Goal: Information Seeking & Learning: Learn about a topic

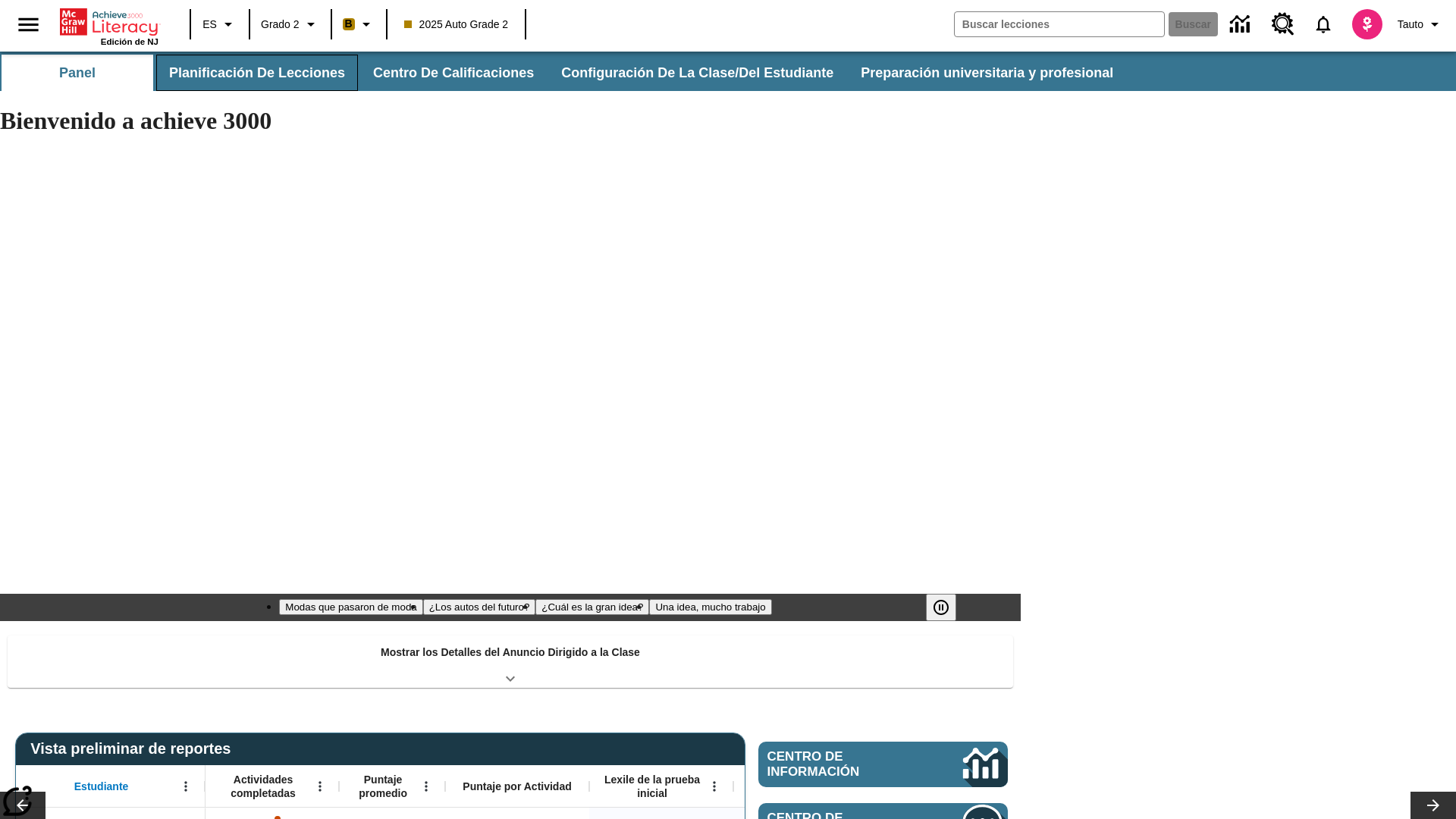
click at [254, 73] on button "Planificación de lecciones" at bounding box center [257, 73] width 202 height 37
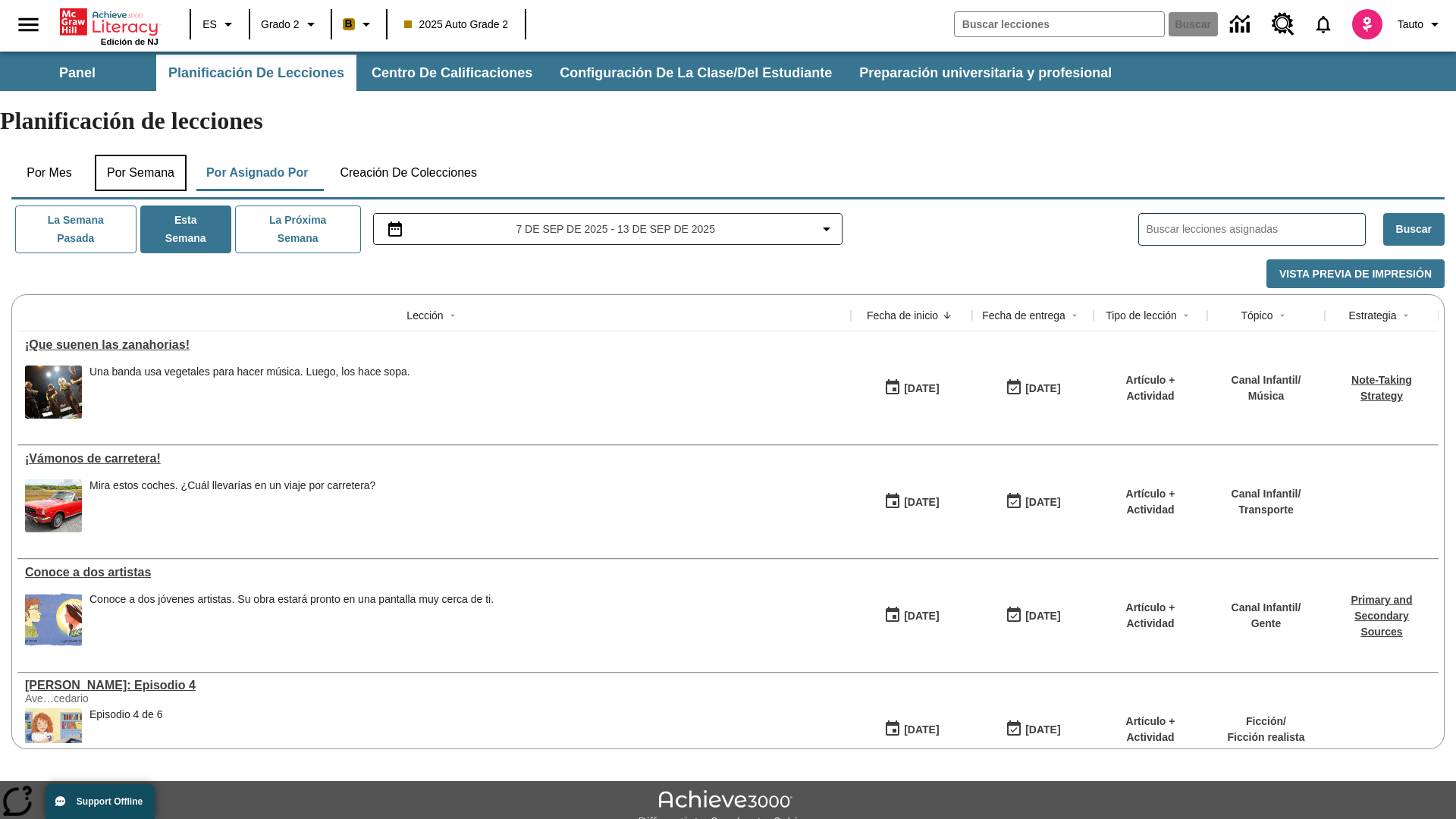
click at [141, 155] on button "Por semana" at bounding box center [140, 173] width 91 height 37
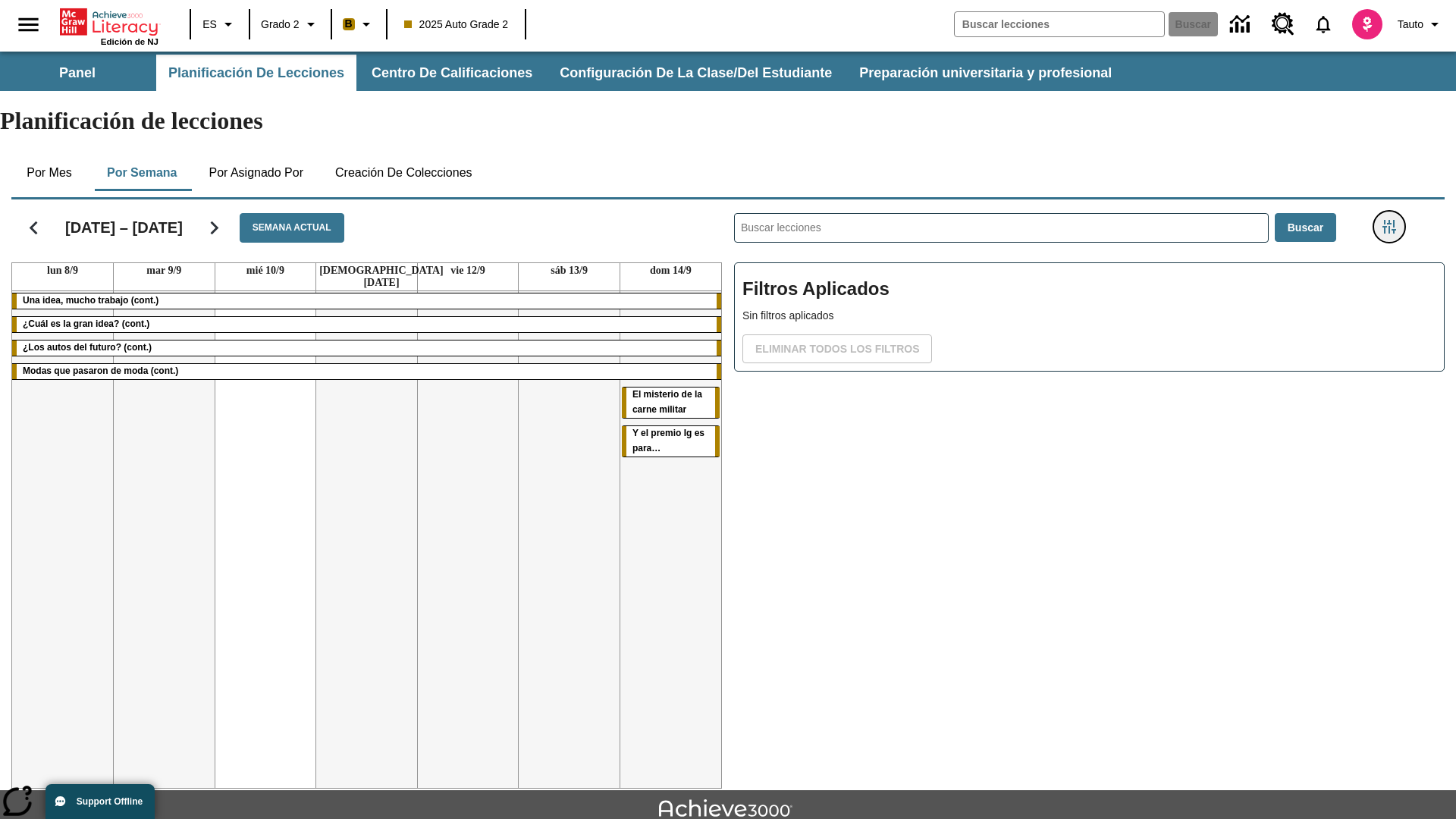
click at [1389, 220] on icon "Menú lateral de filtros" at bounding box center [1390, 227] width 13 height 13
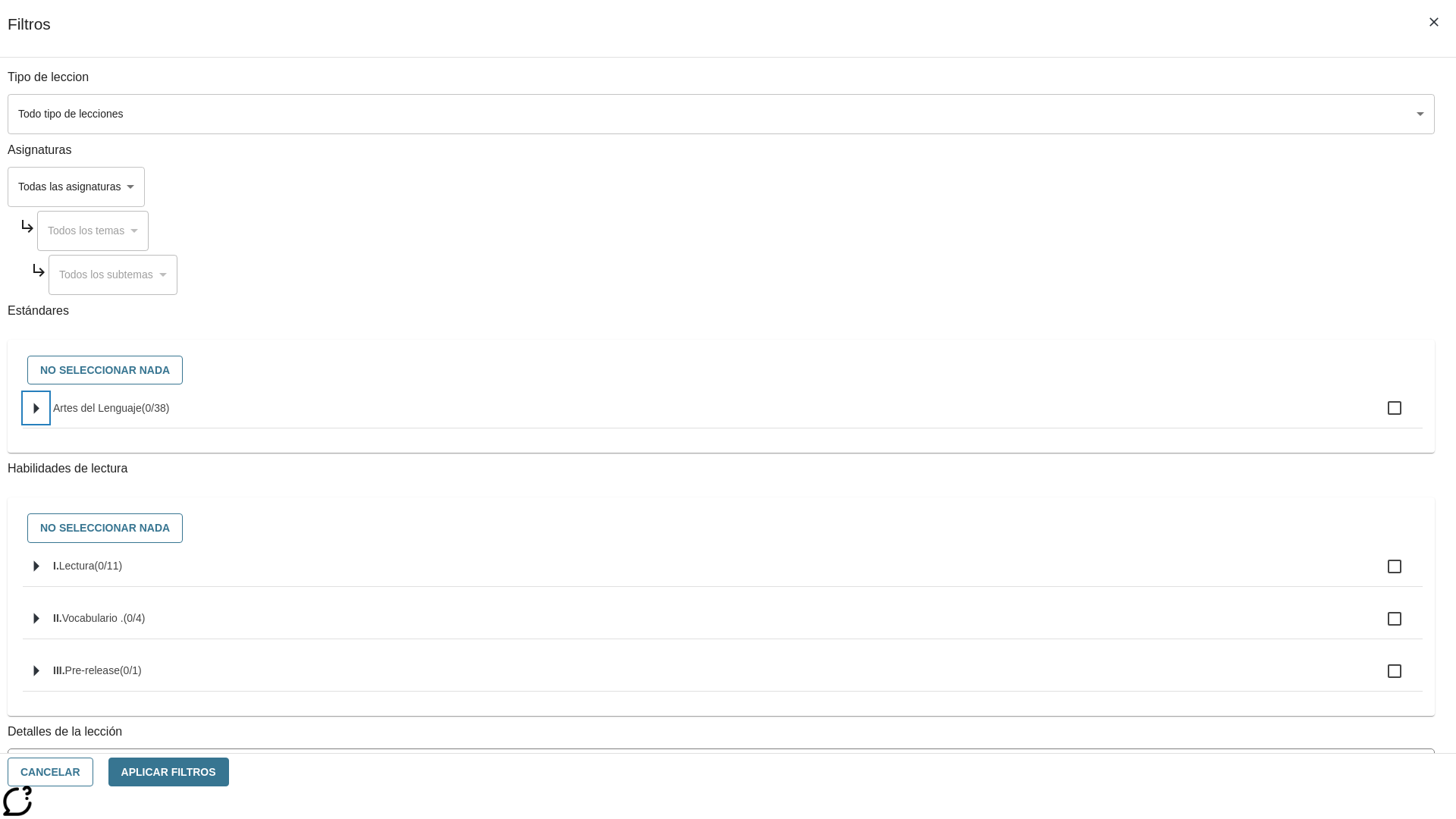
click at [39, 414] on icon "Seleccione estándares" at bounding box center [37, 408] width 6 height 12
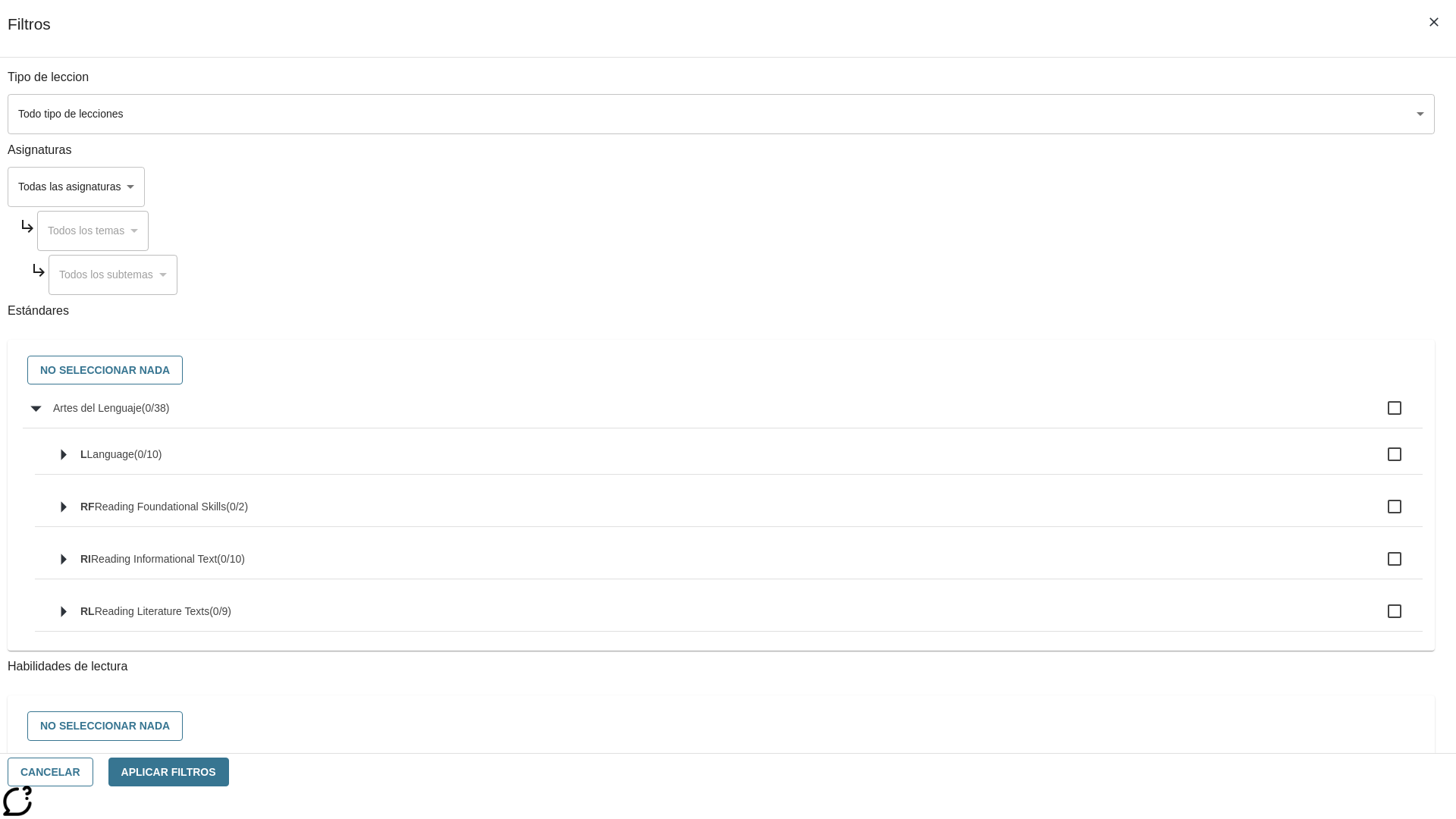
click at [1103, 417] on label "Artes del Lenguaje ( 0 / 38 )" at bounding box center [731, 407] width 1358 height 32
click at [1379, 417] on input "Artes del Lenguaje ( 0 / 38 )" at bounding box center [1394, 407] width 32 height 32
checkbox input "true"
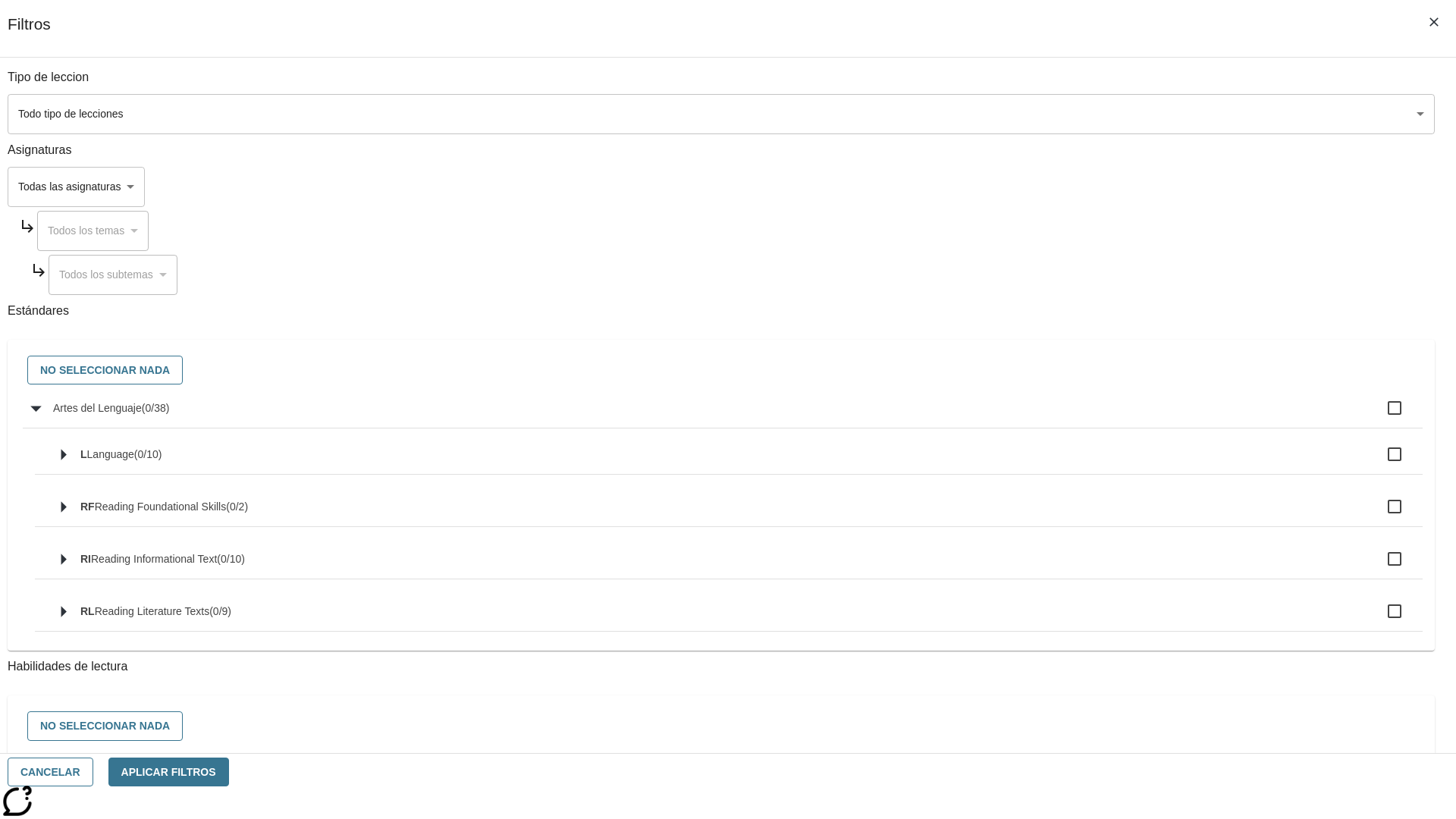
checkbox input "true"
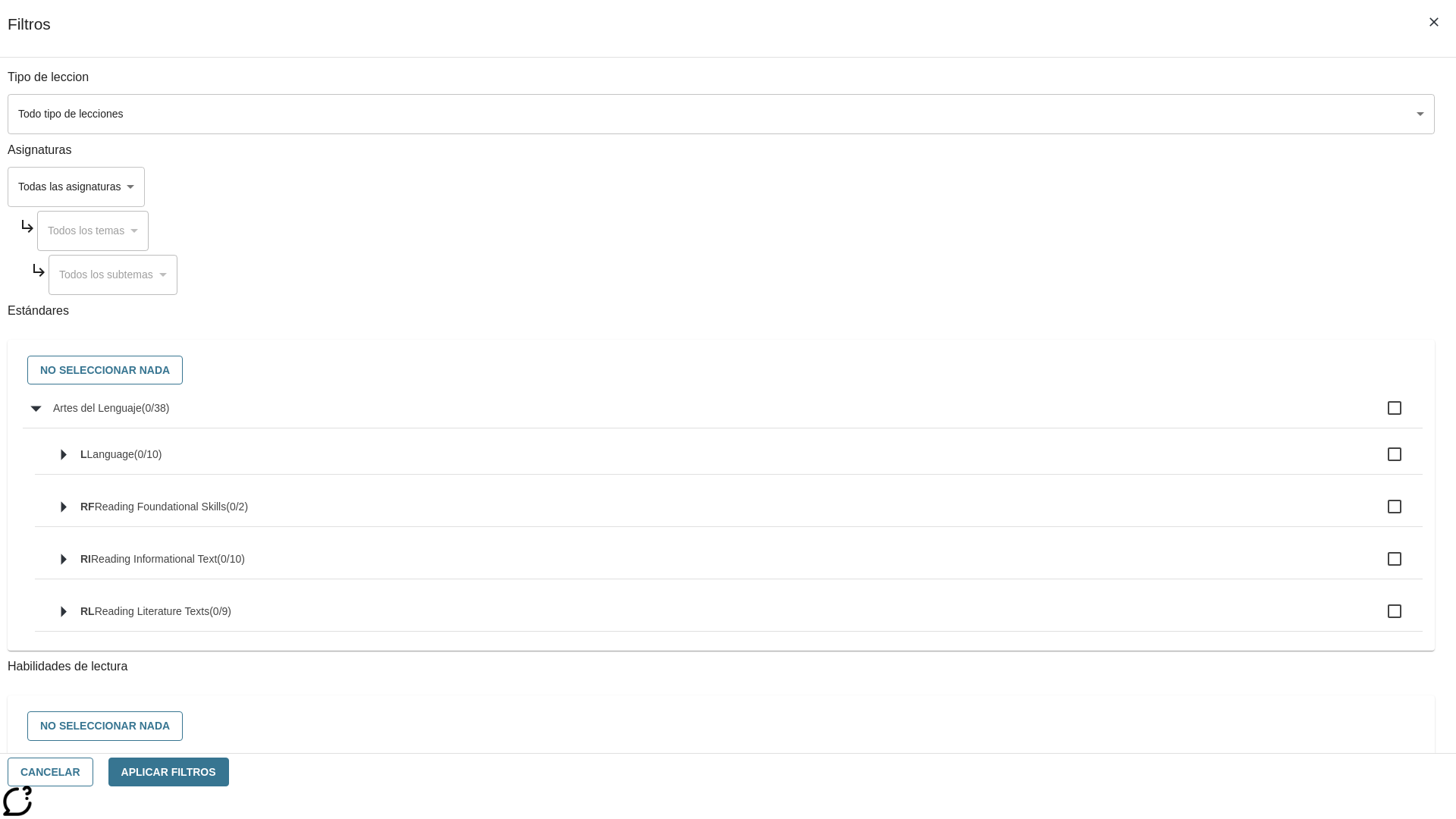
checkbox input "true"
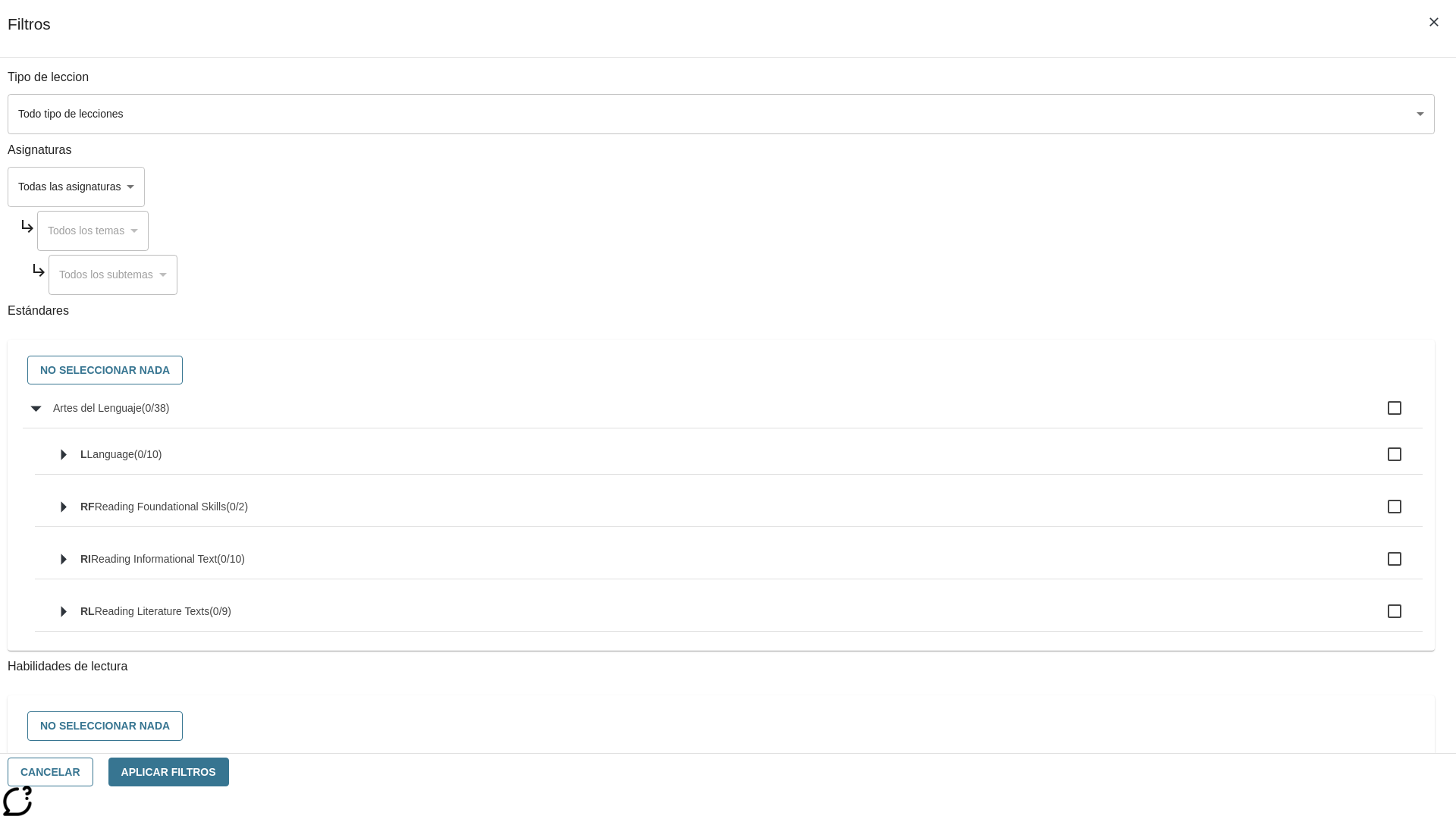
checkbox input "true"
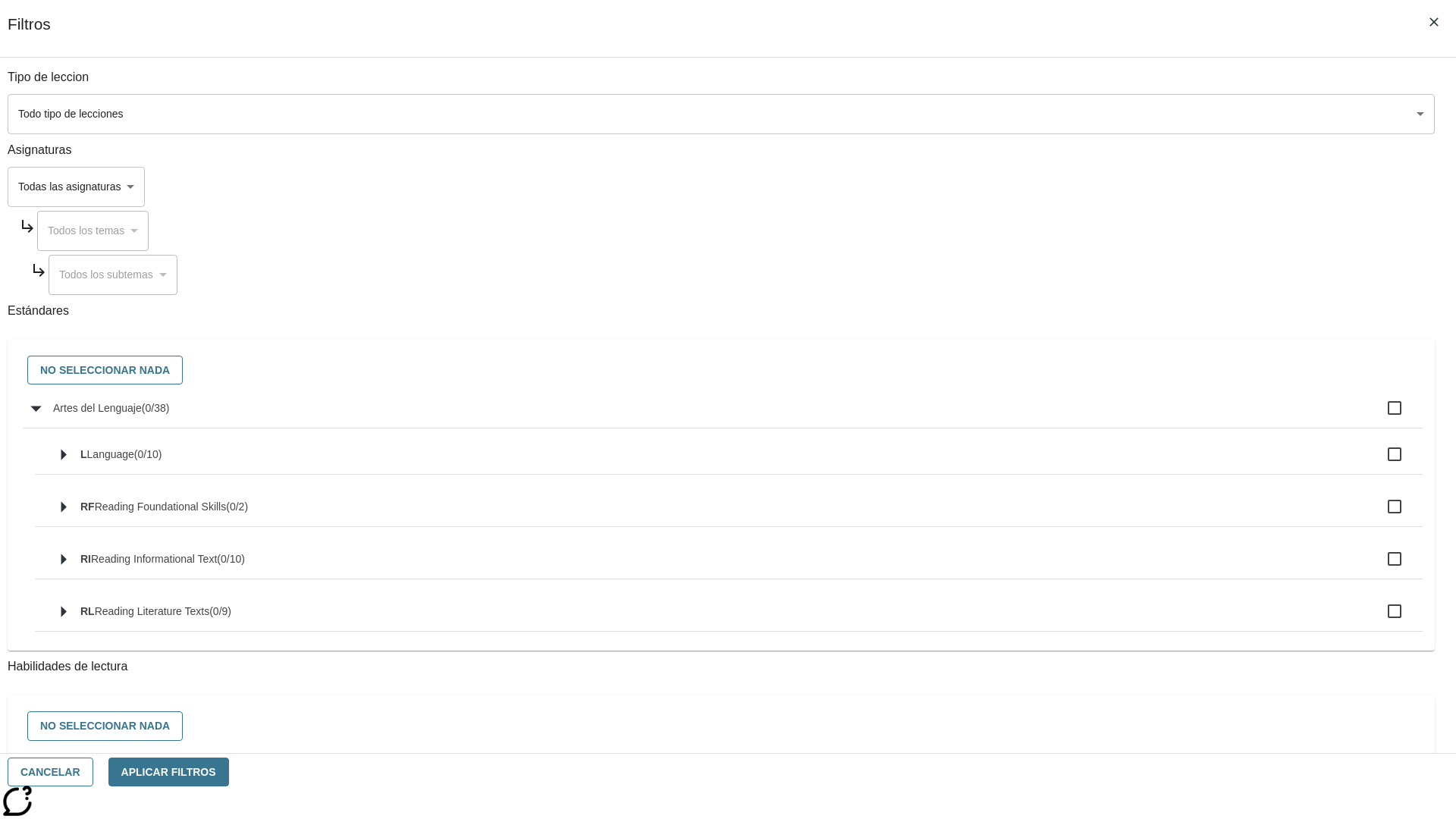
checkbox input "true"
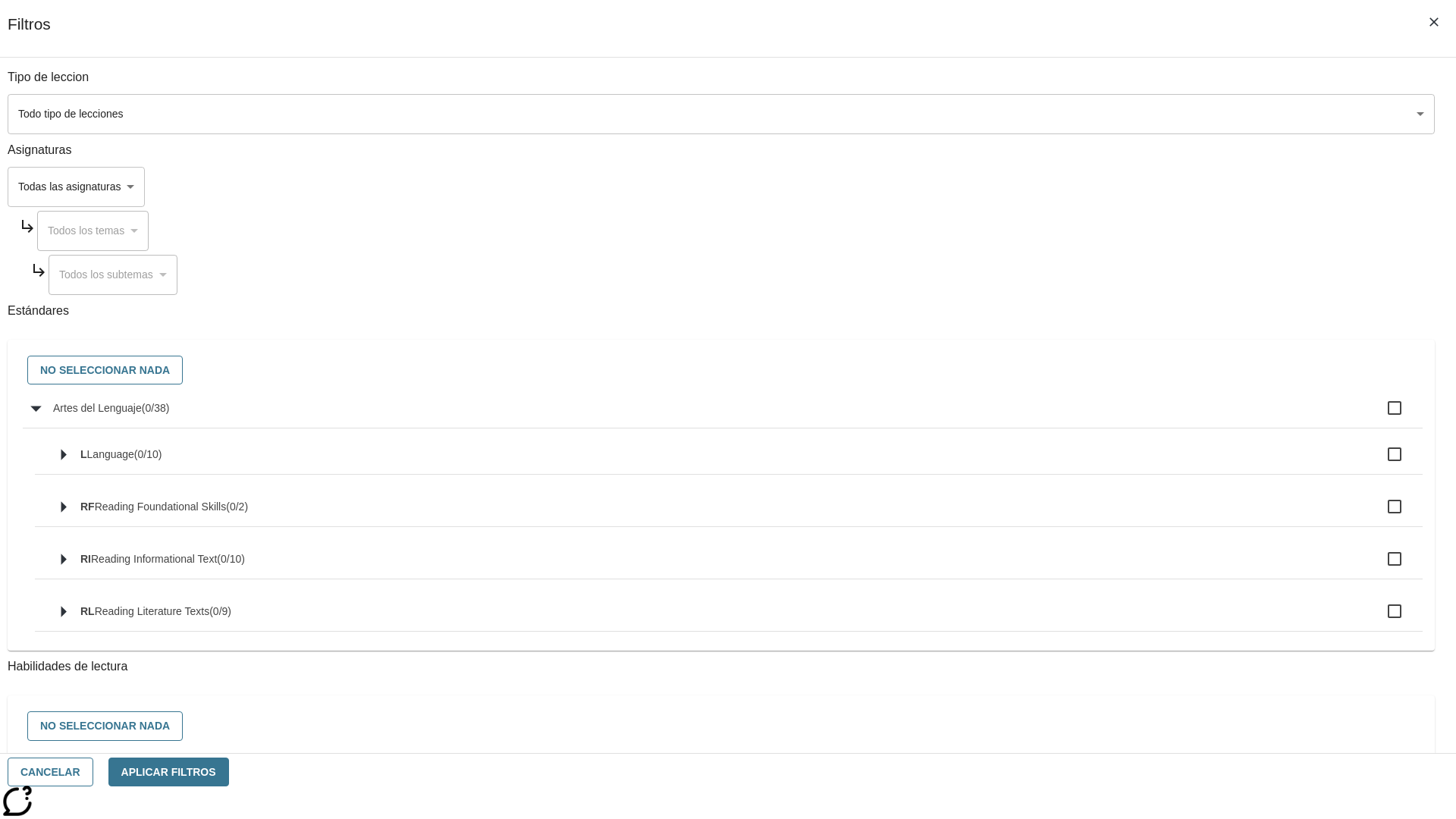
checkbox input "true"
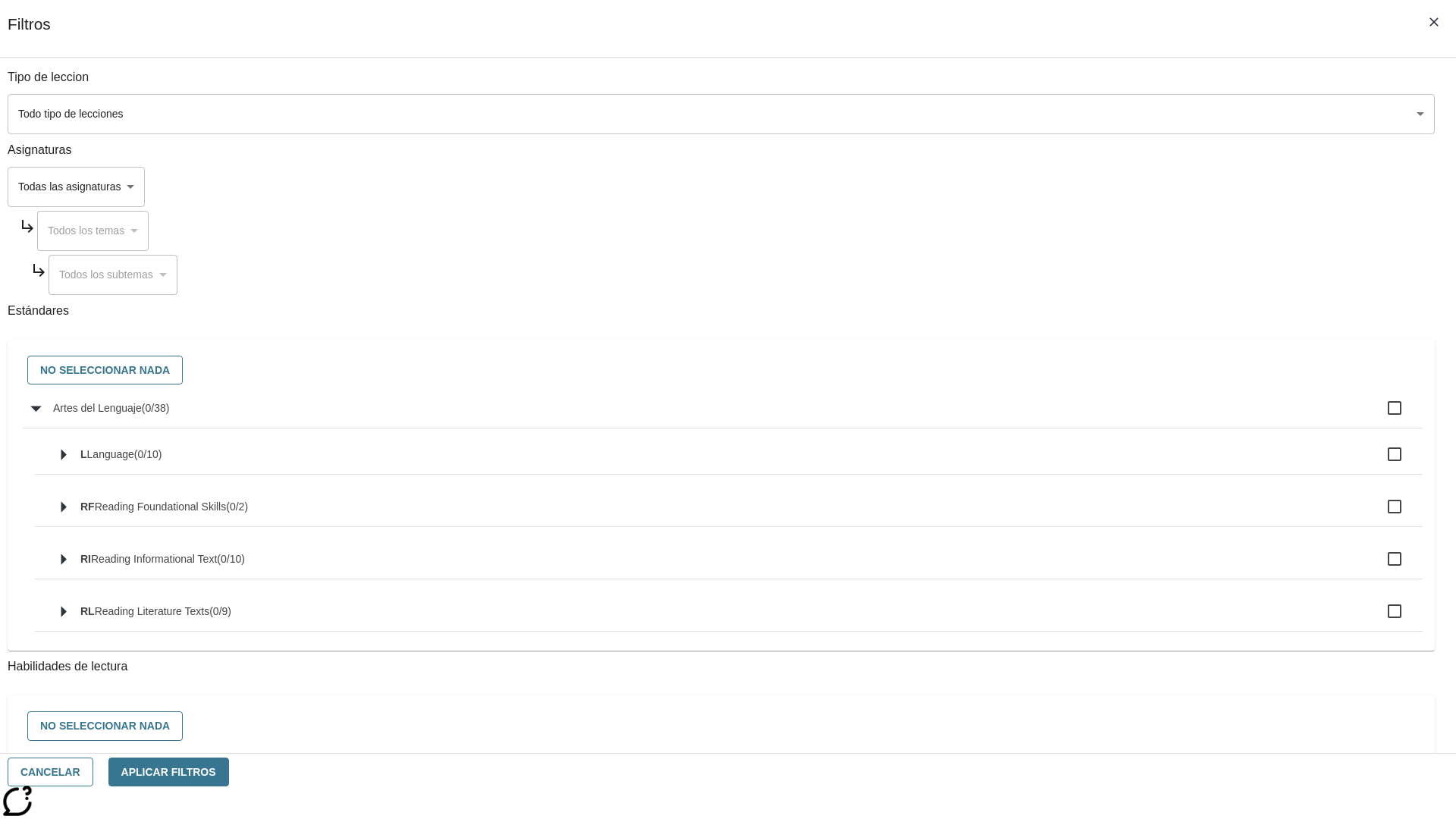
checkbox input "true"
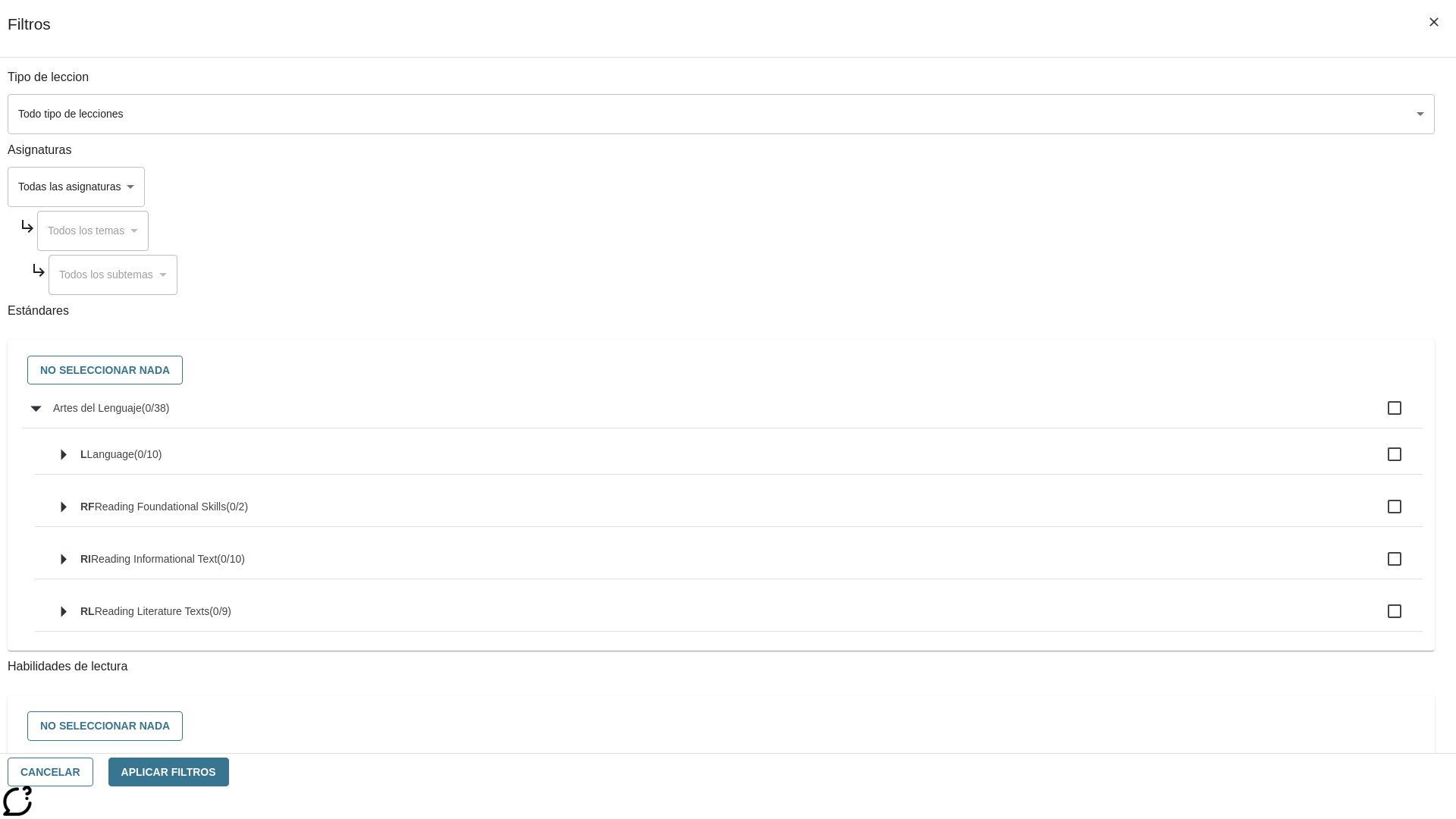
checkbox input "true"
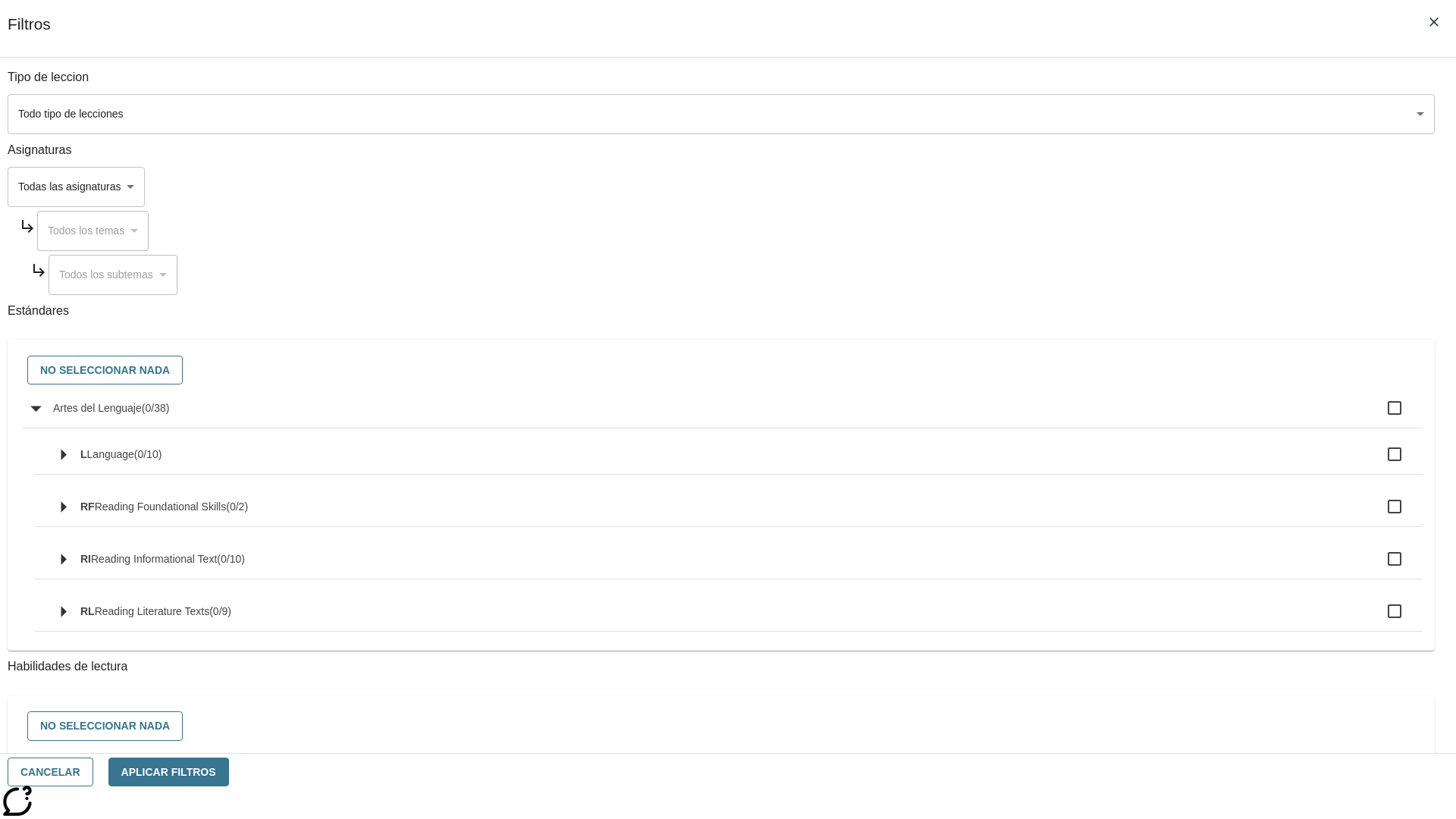
checkbox input "true"
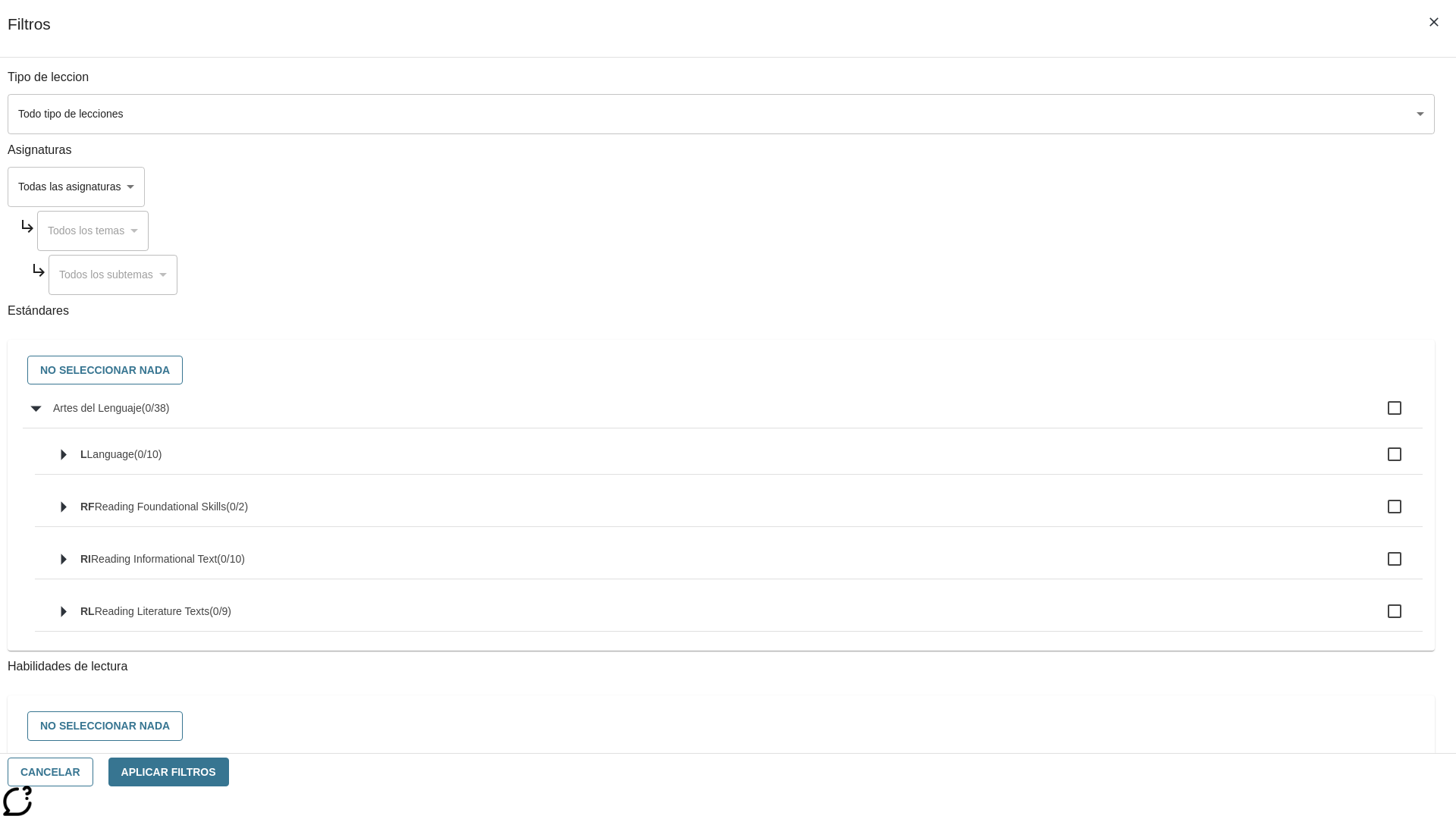
checkbox input "true"
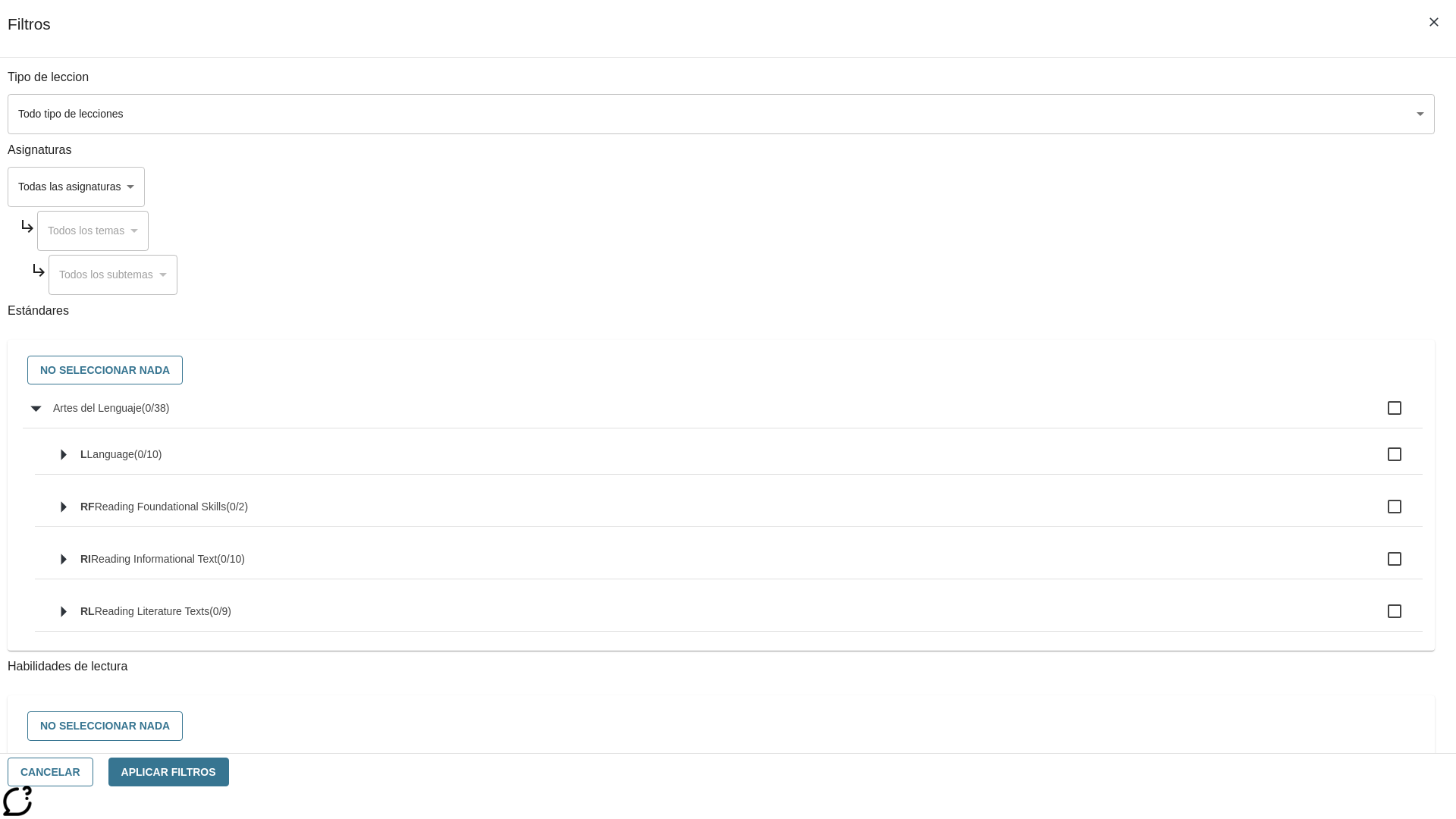
checkbox input "true"
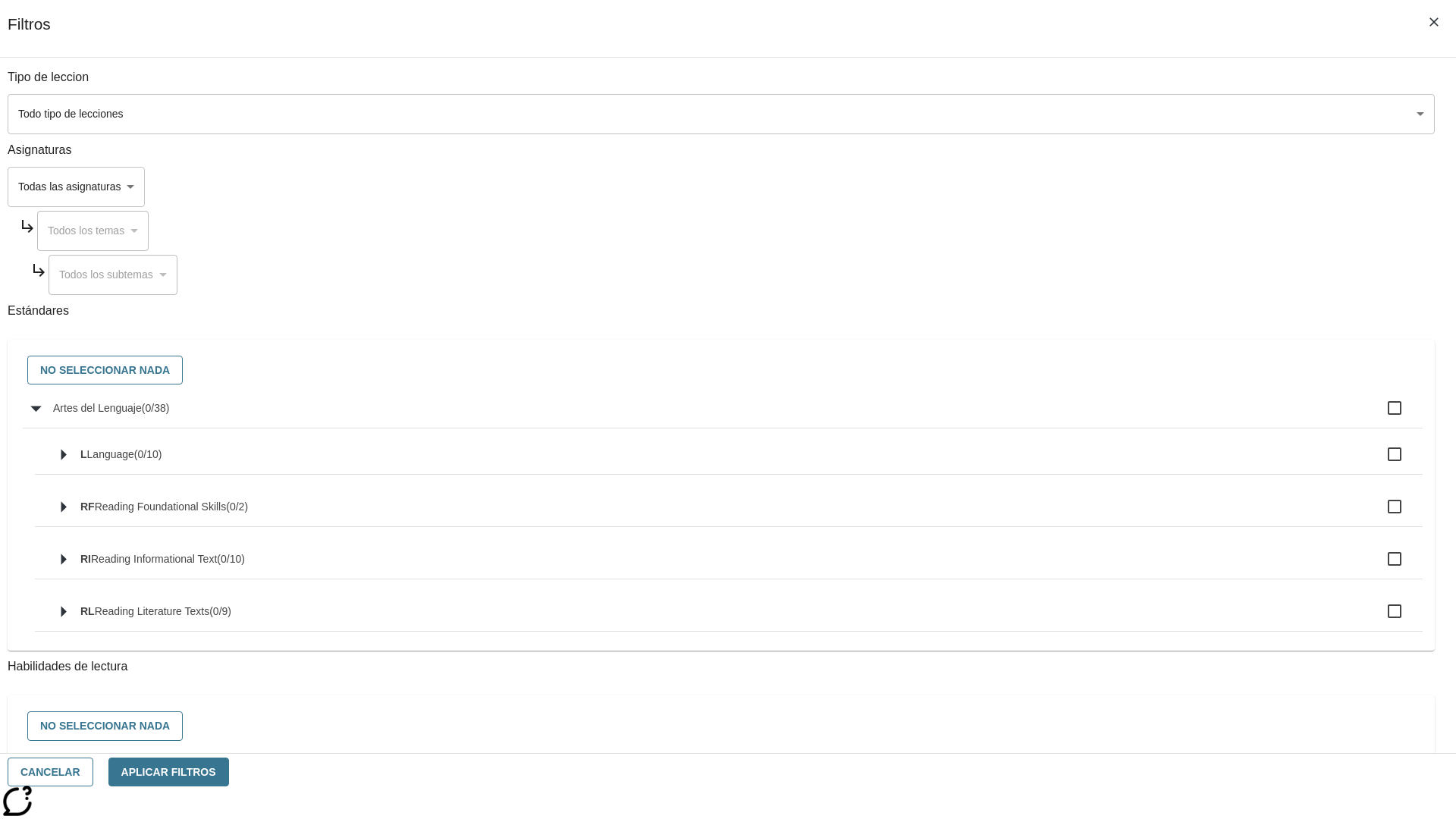
checkbox input "true"
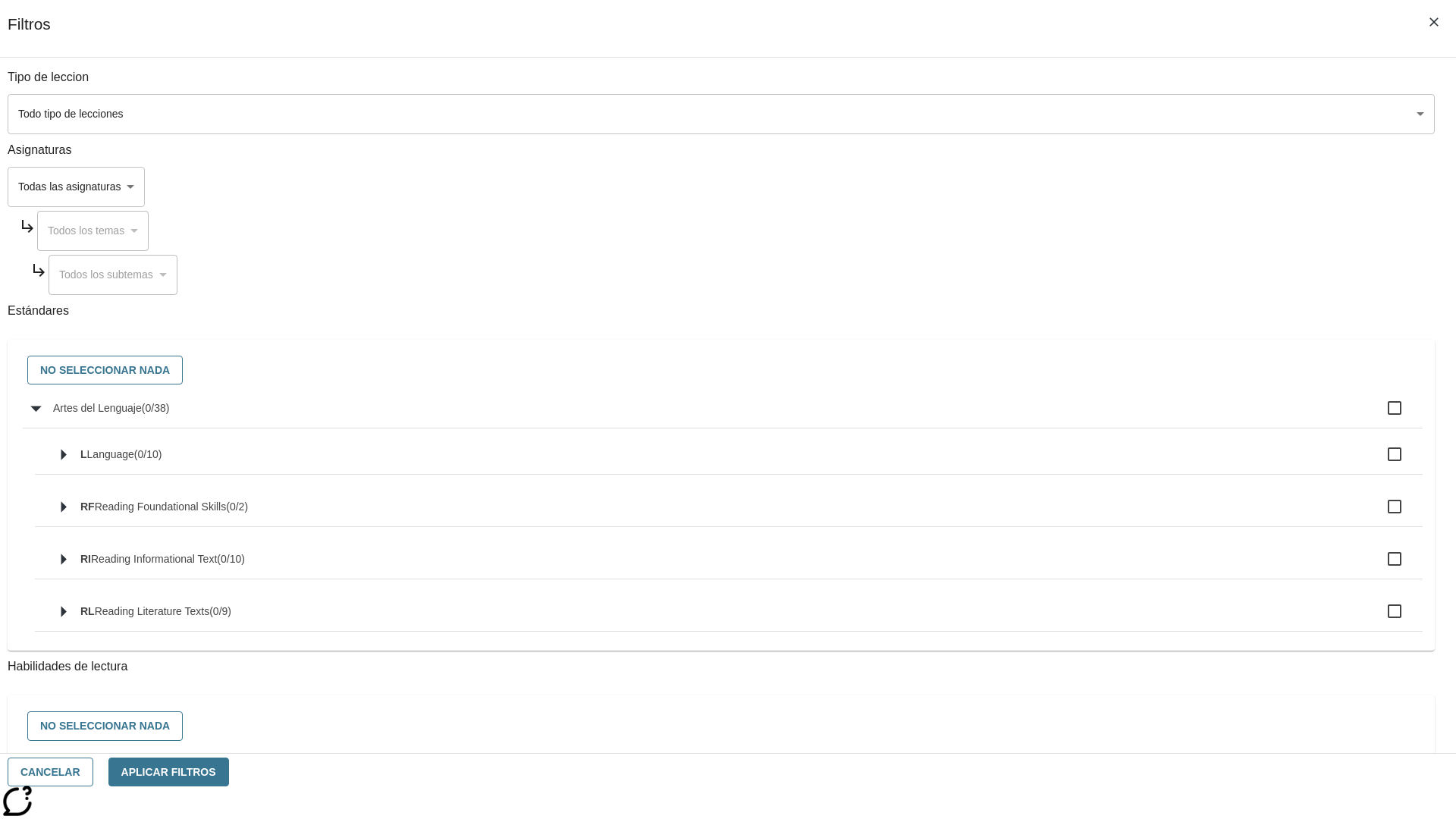
checkbox input "true"
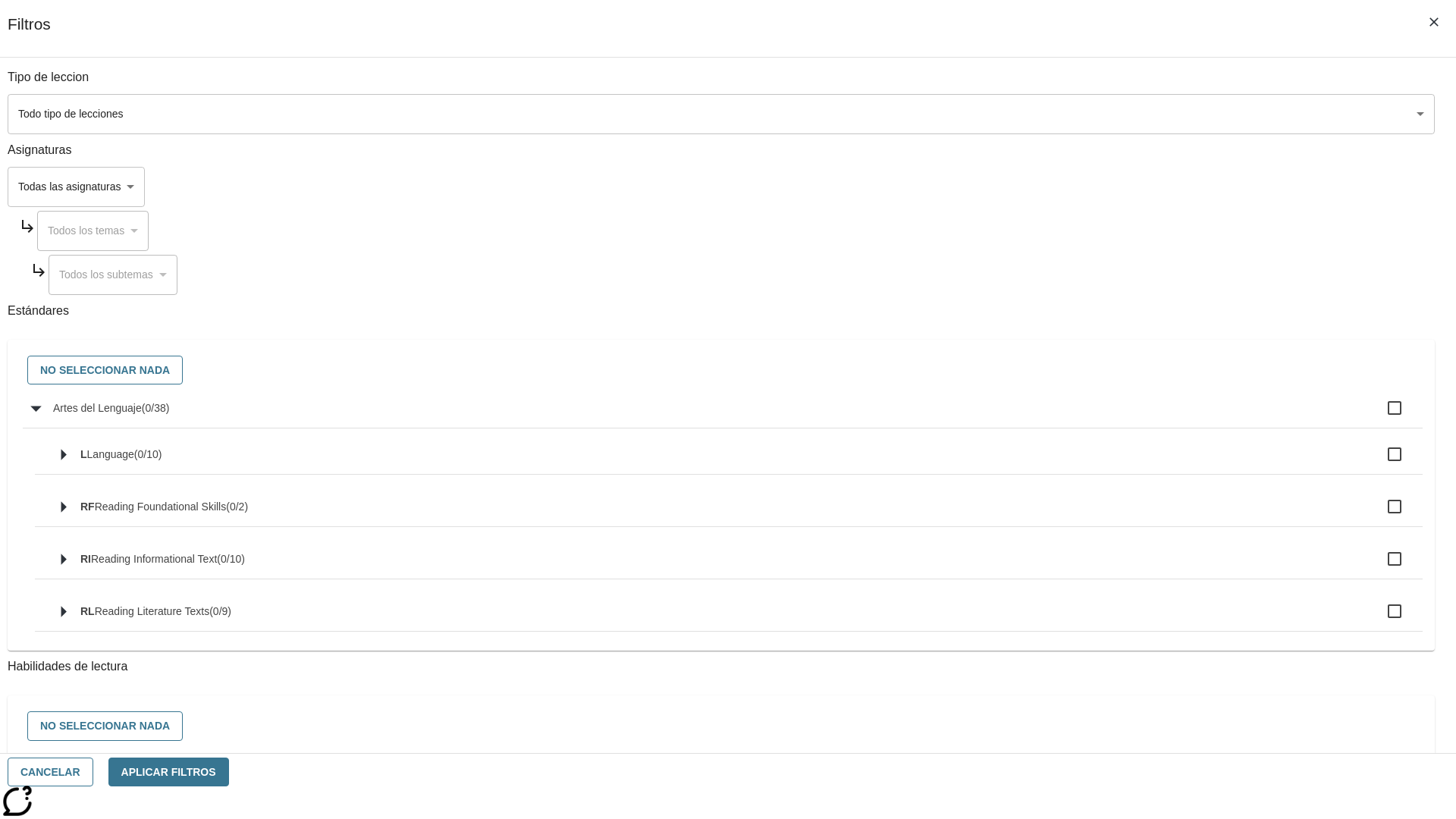
checkbox input "true"
click at [183, 371] on button "No seleccionar nada" at bounding box center [105, 371] width 156 height 30
checkbox input "false"
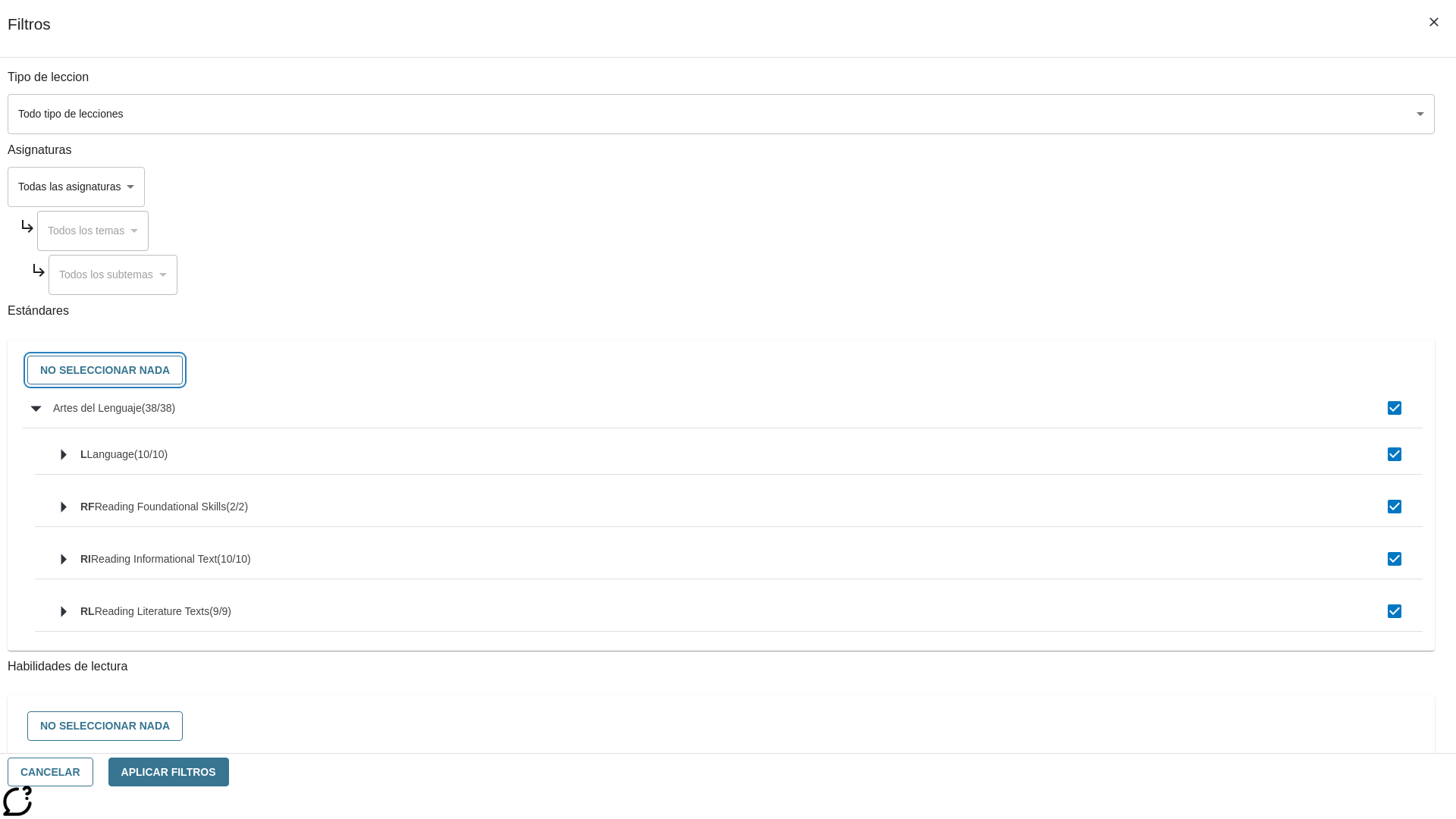
checkbox input "false"
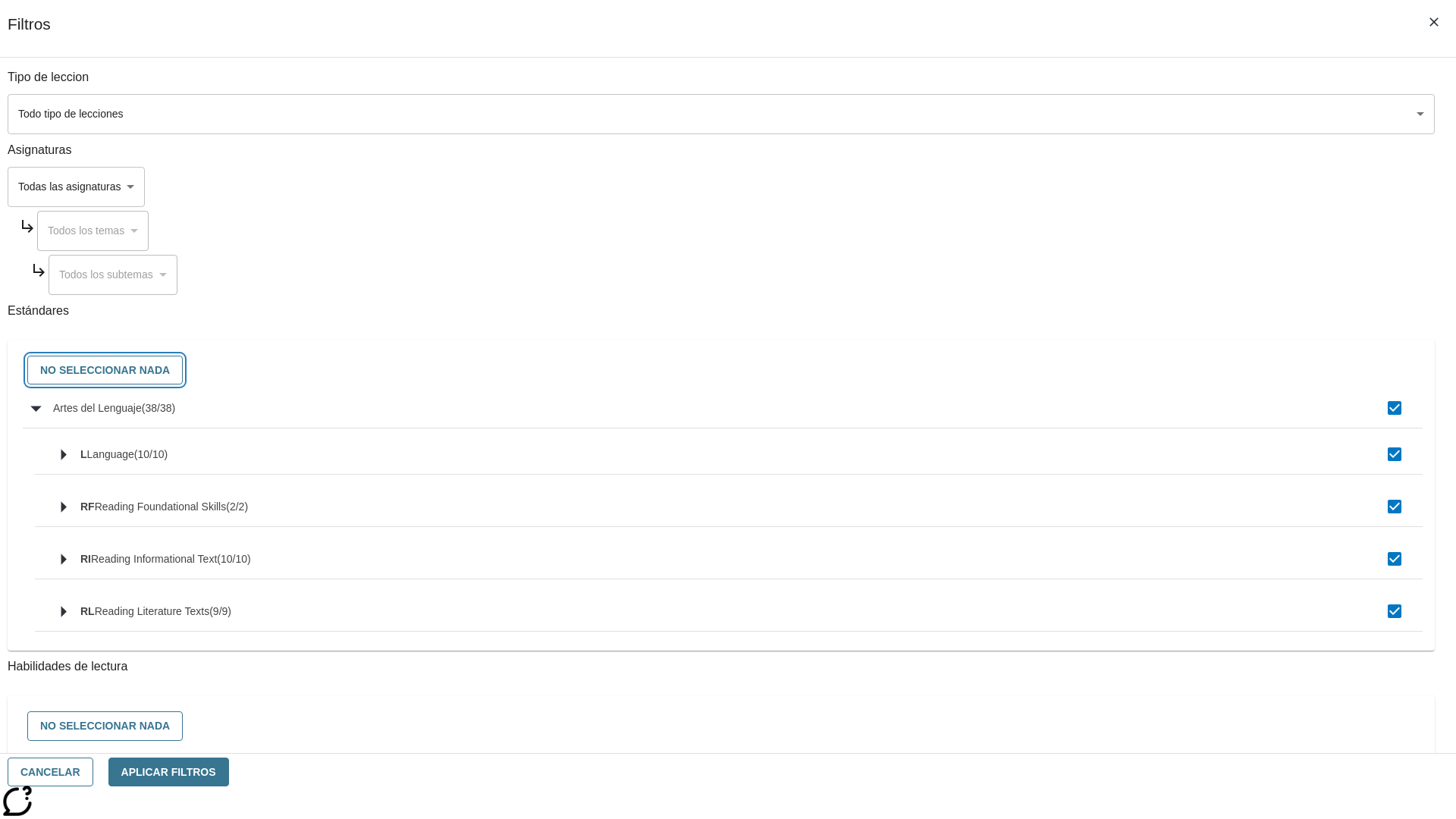
checkbox input "false"
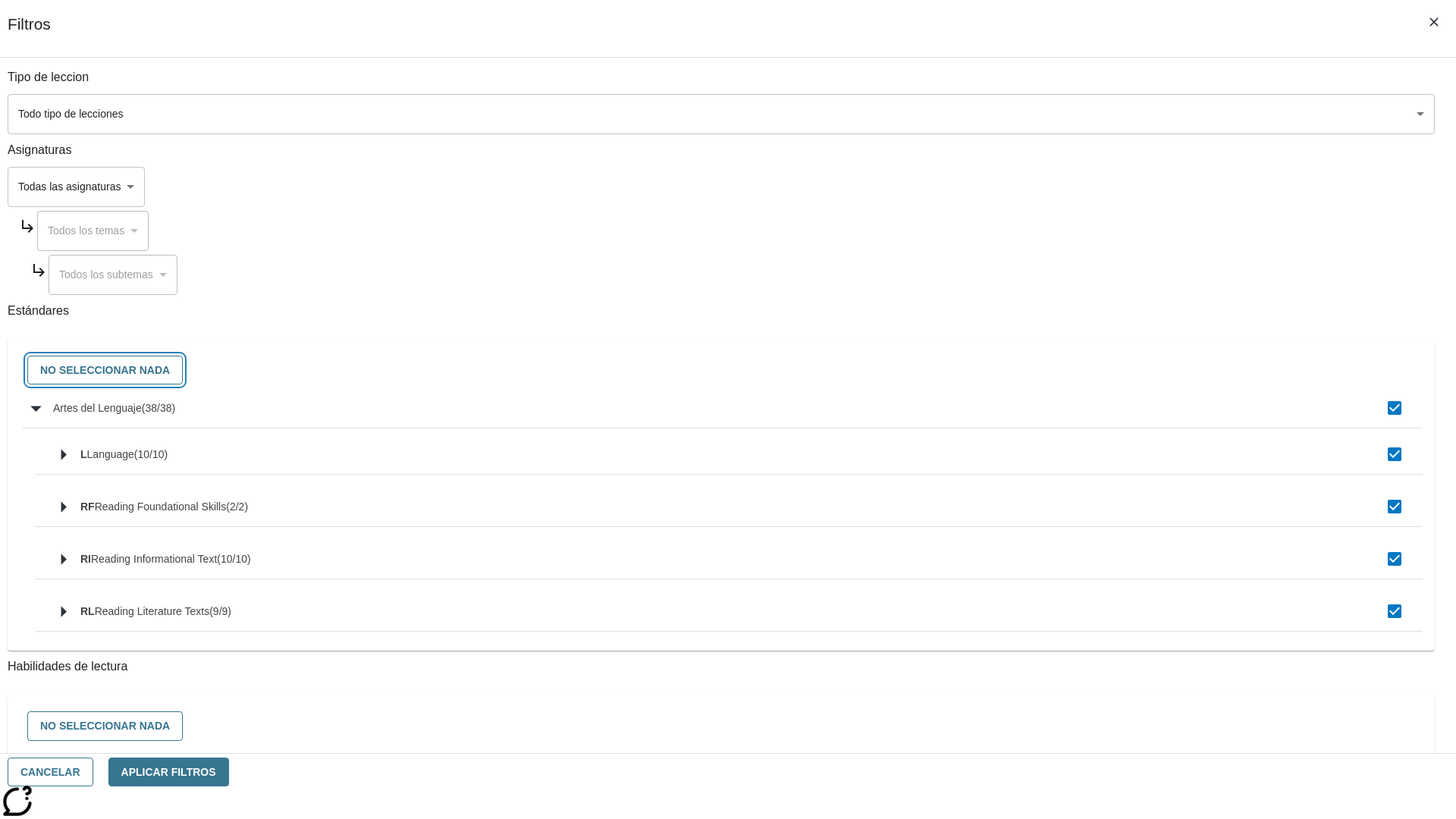
checkbox input "false"
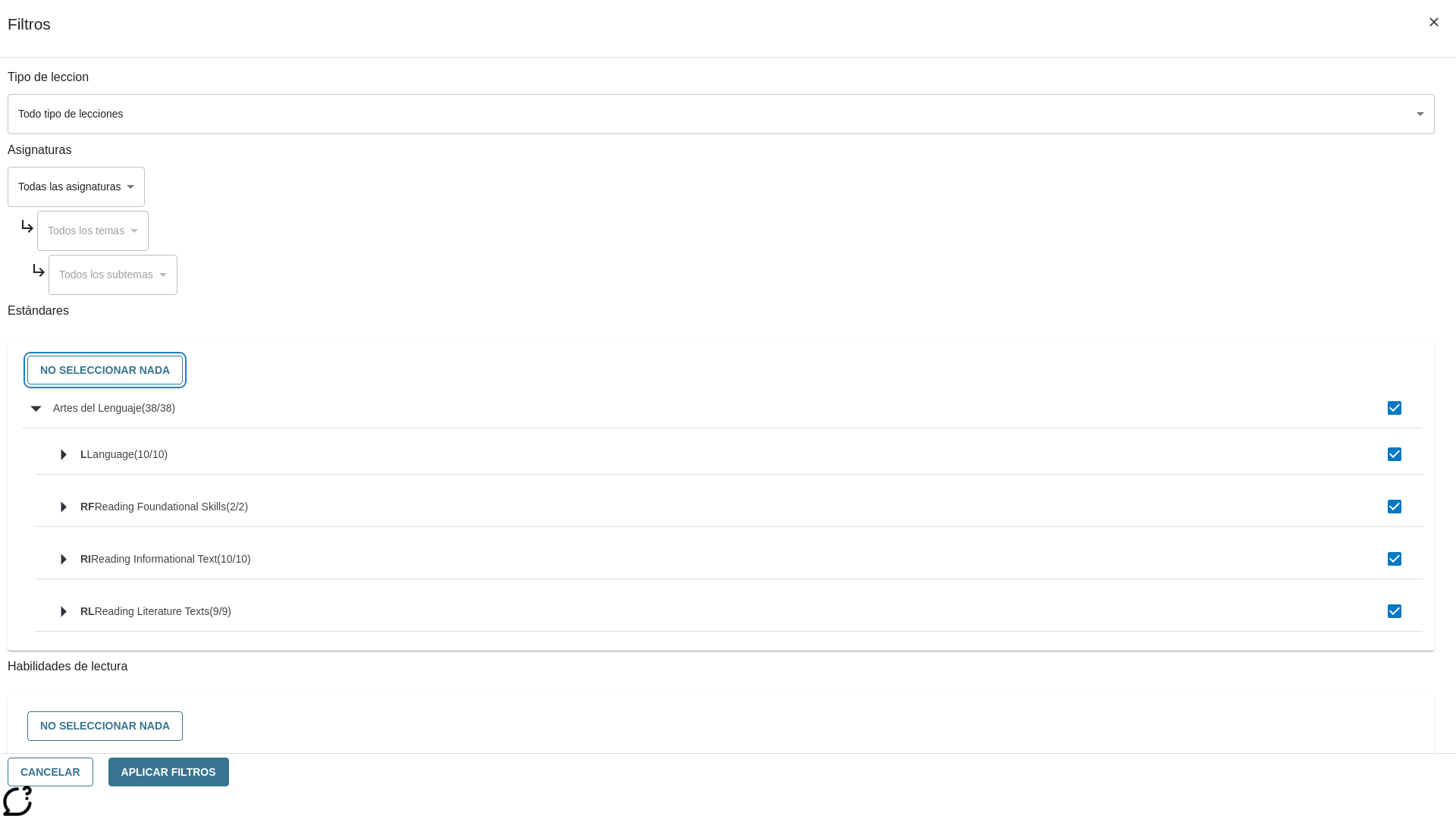
checkbox input "false"
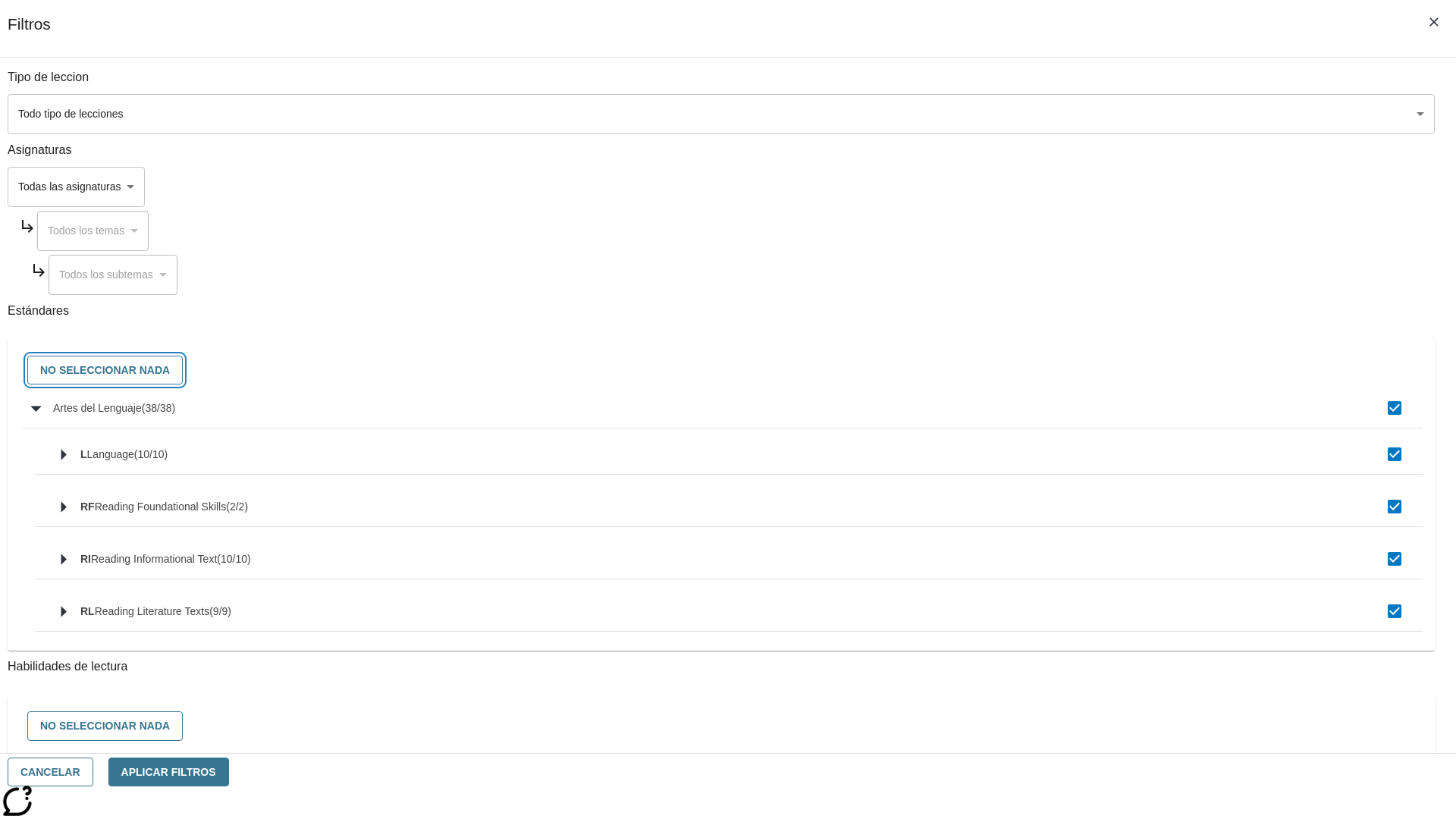
checkbox input "false"
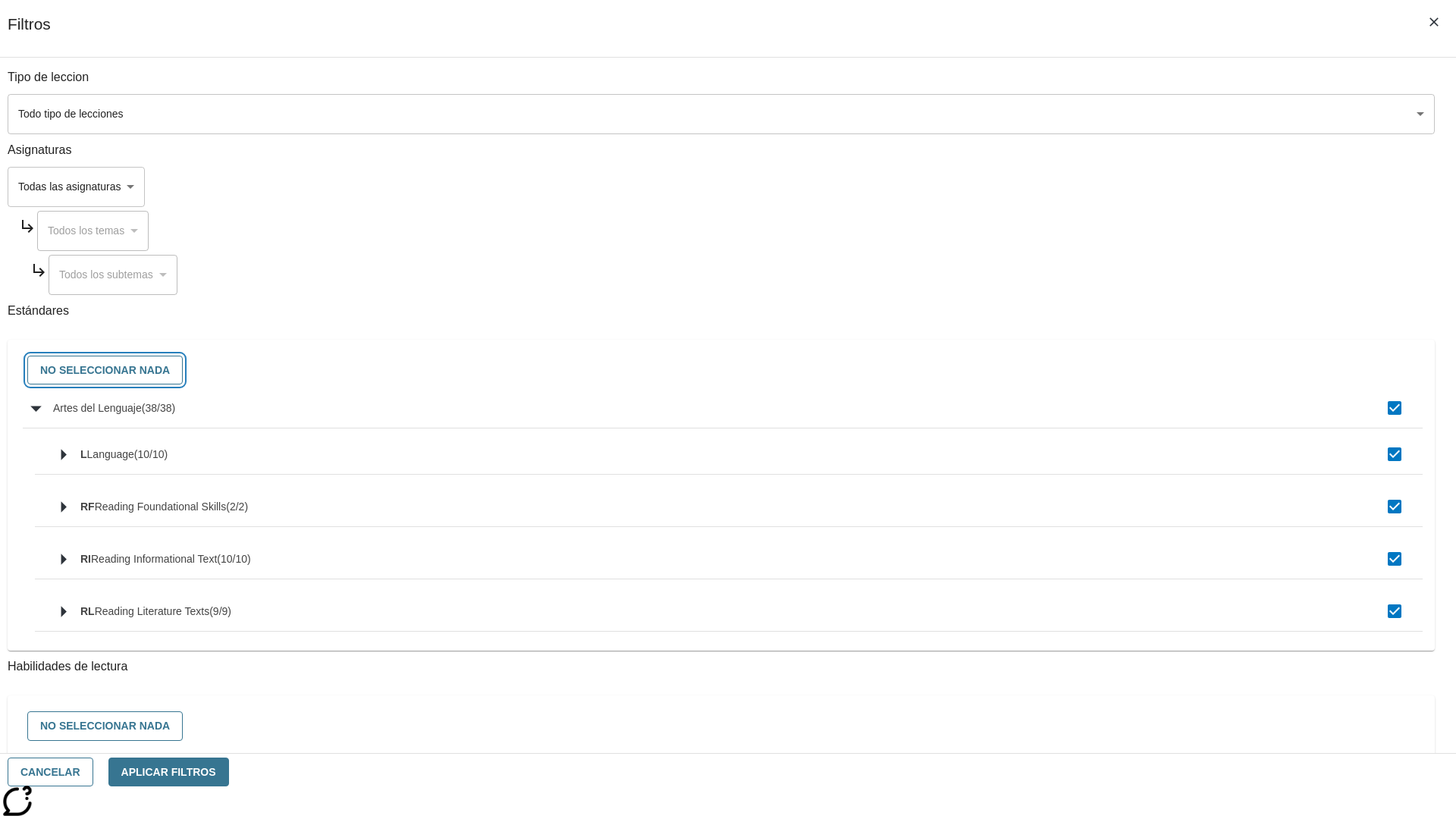
checkbox input "false"
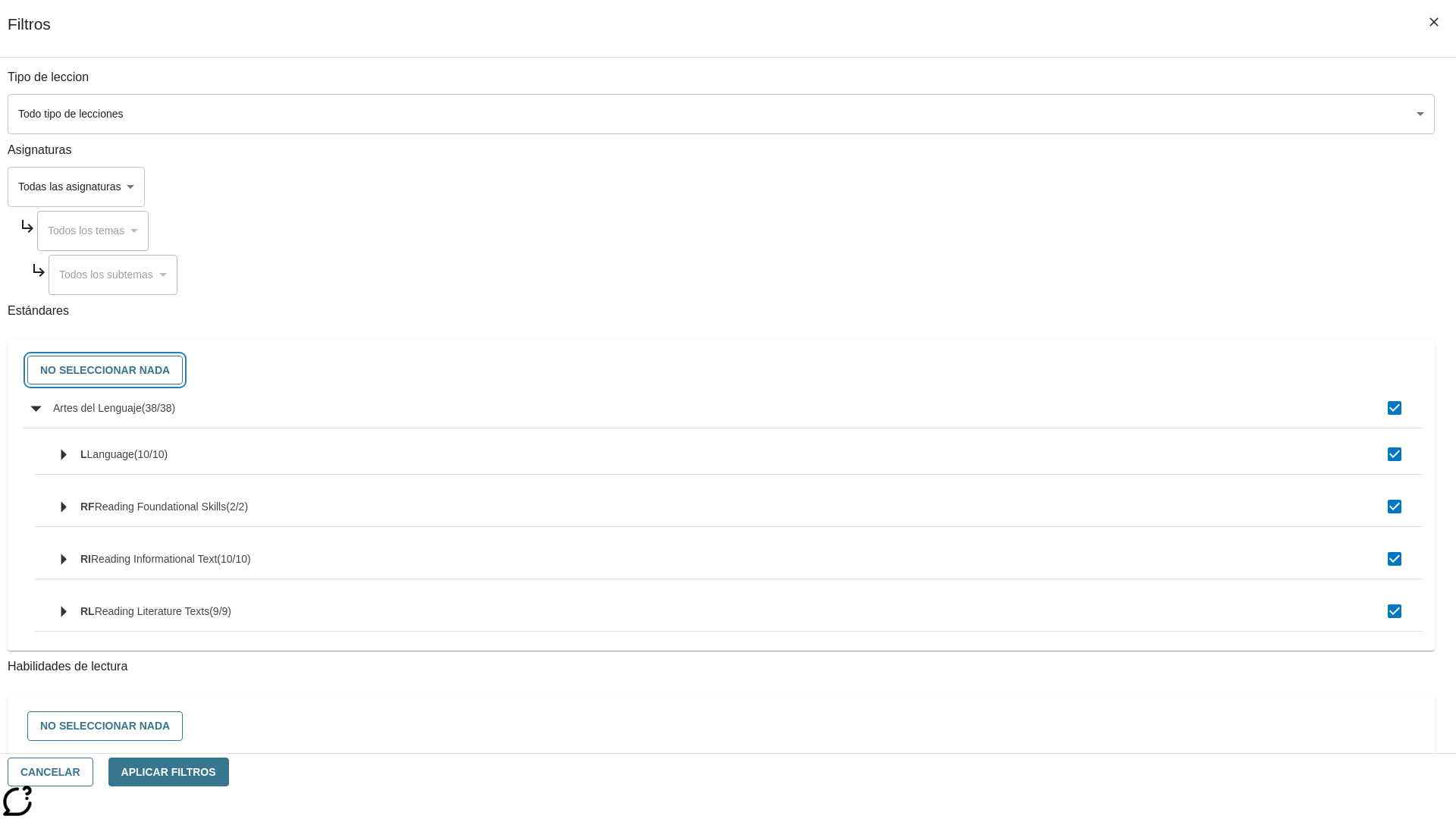
checkbox input "false"
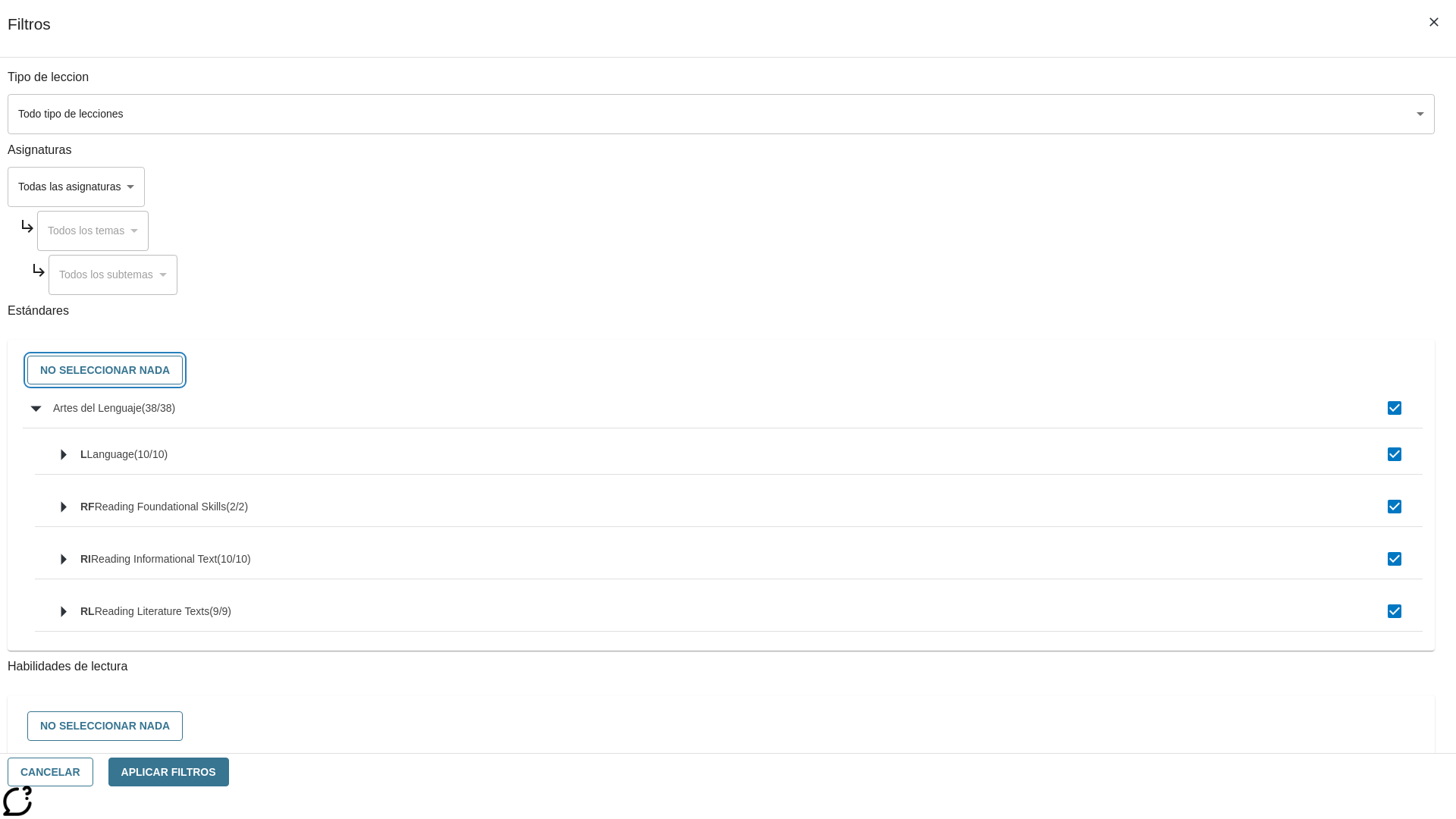
checkbox input "false"
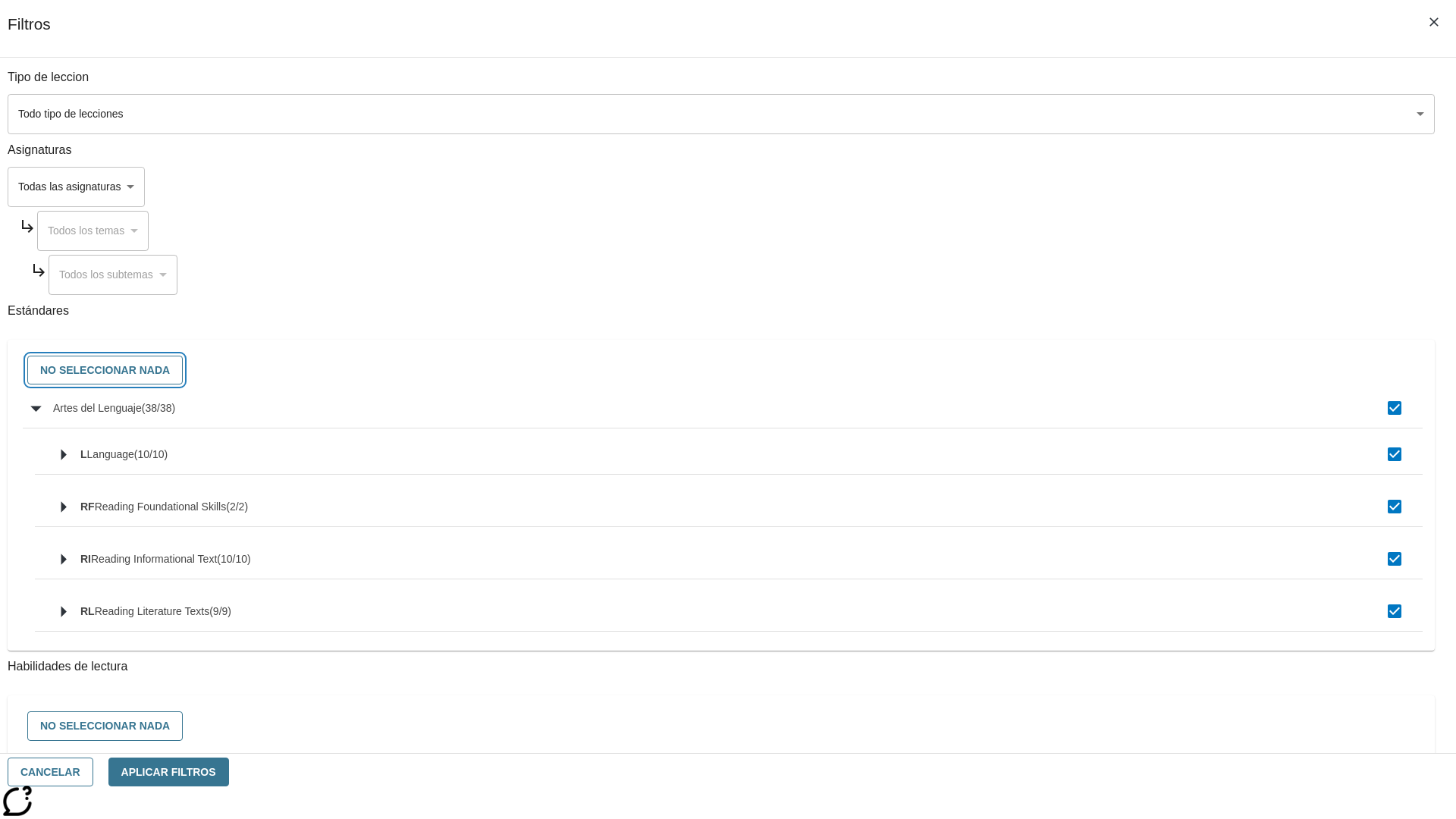
checkbox input "false"
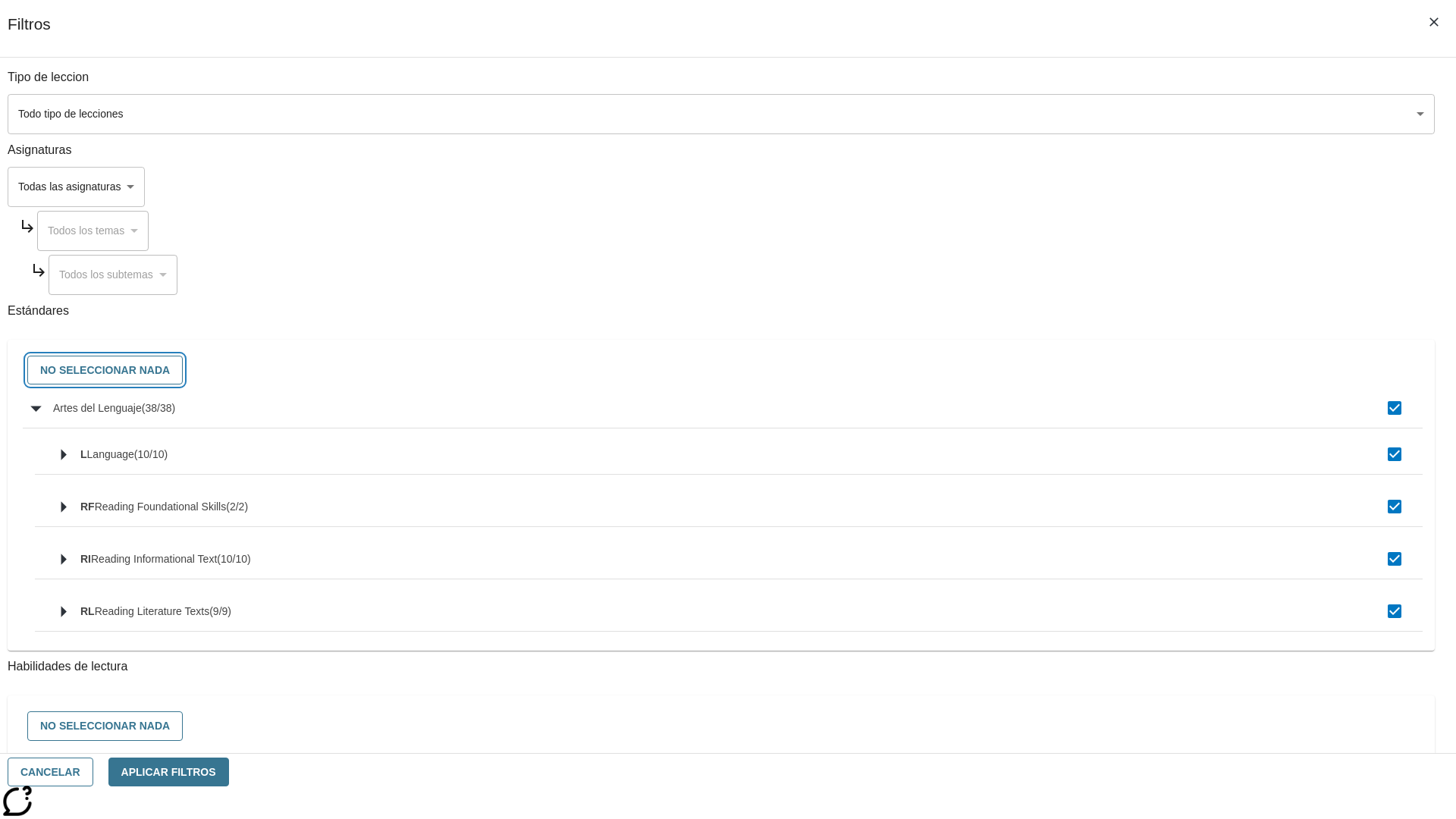
checkbox input "false"
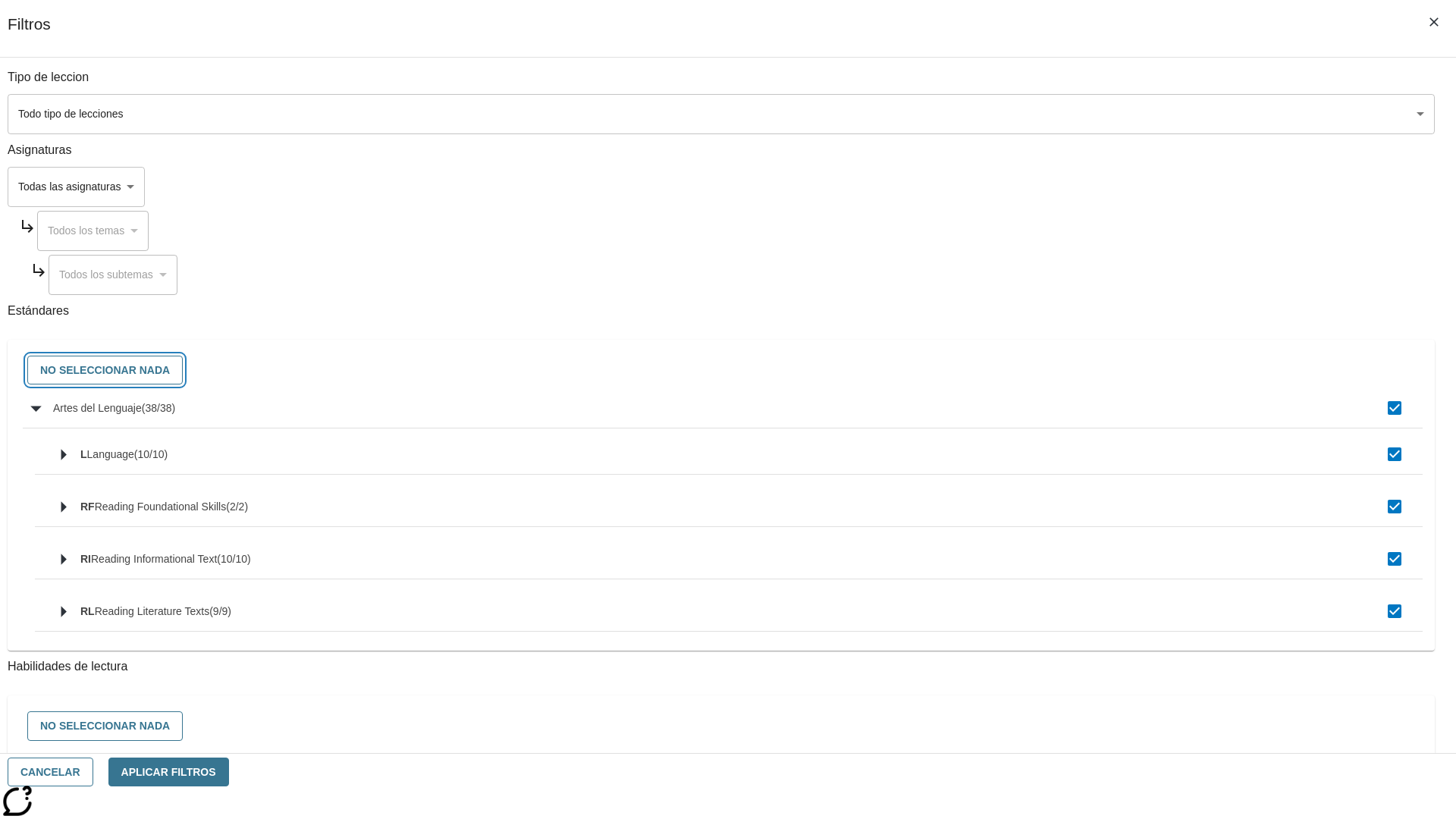
checkbox input "false"
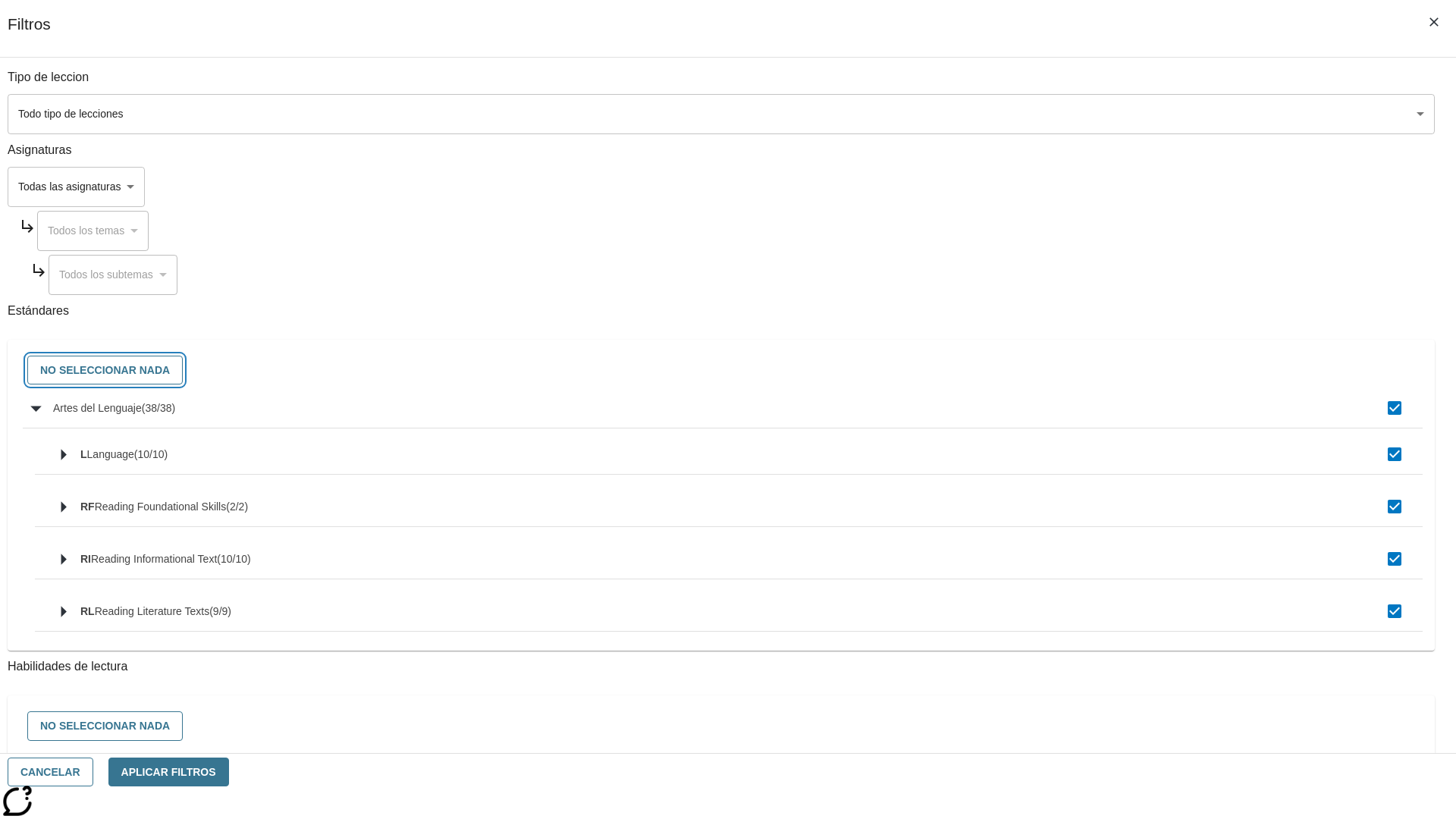
checkbox input "false"
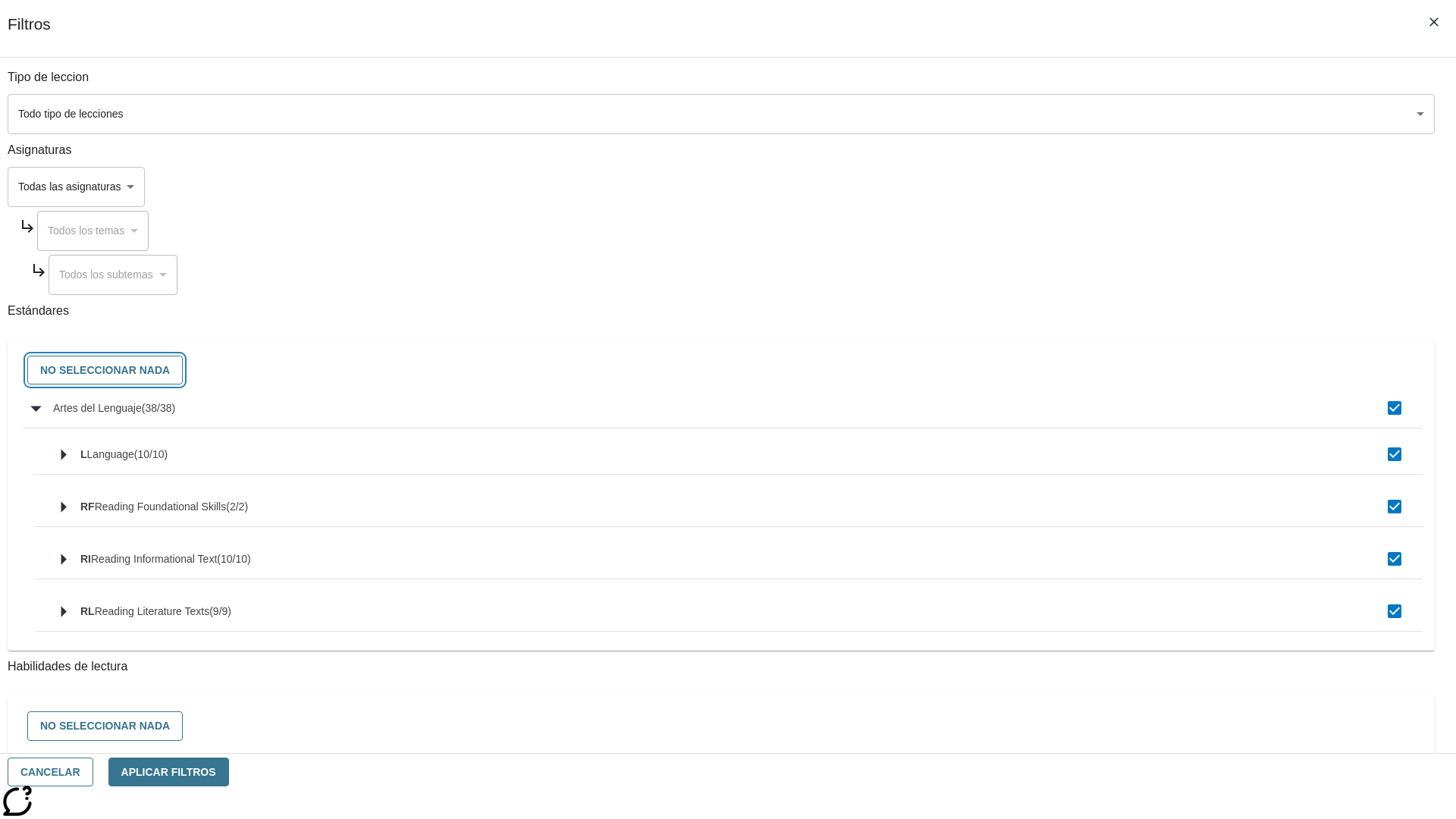
checkbox input "false"
click at [93, 772] on button "Cancelar" at bounding box center [50, 772] width 86 height 30
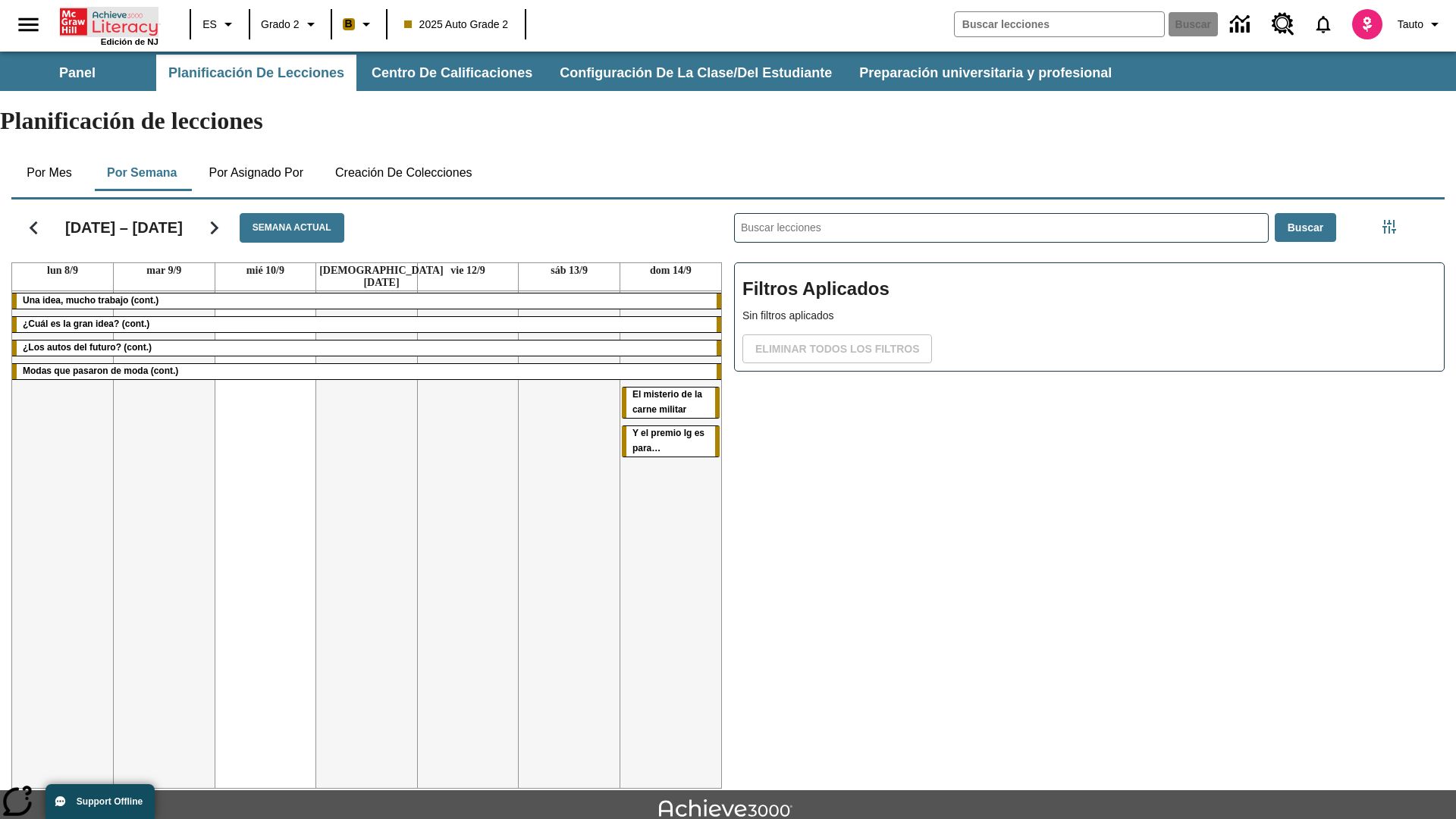
click at [109, 20] on icon "Portada" at bounding box center [110, 22] width 101 height 31
